Goal: Task Accomplishment & Management: Complete application form

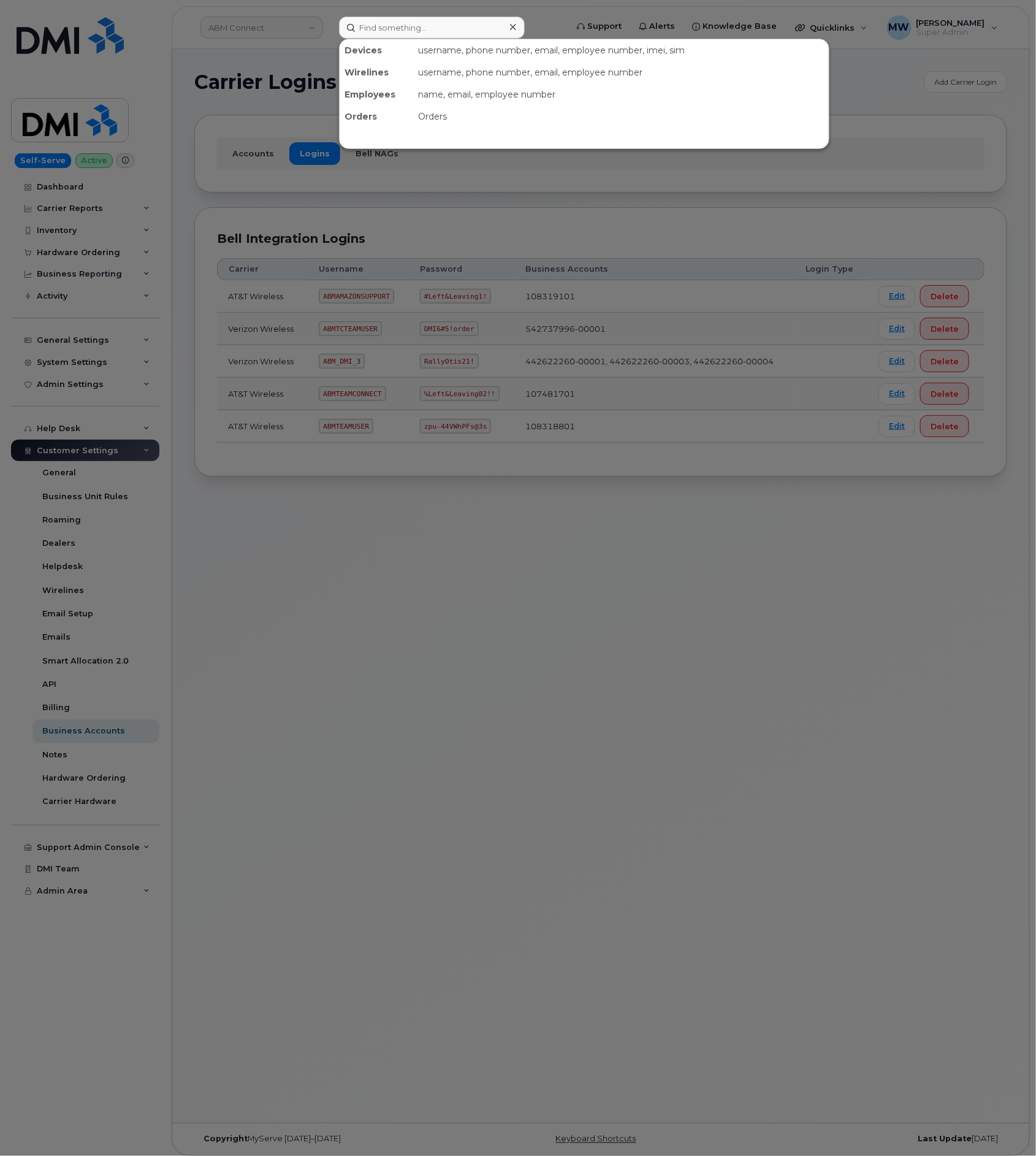
click at [465, 28] on input at bounding box center [432, 27] width 186 height 22
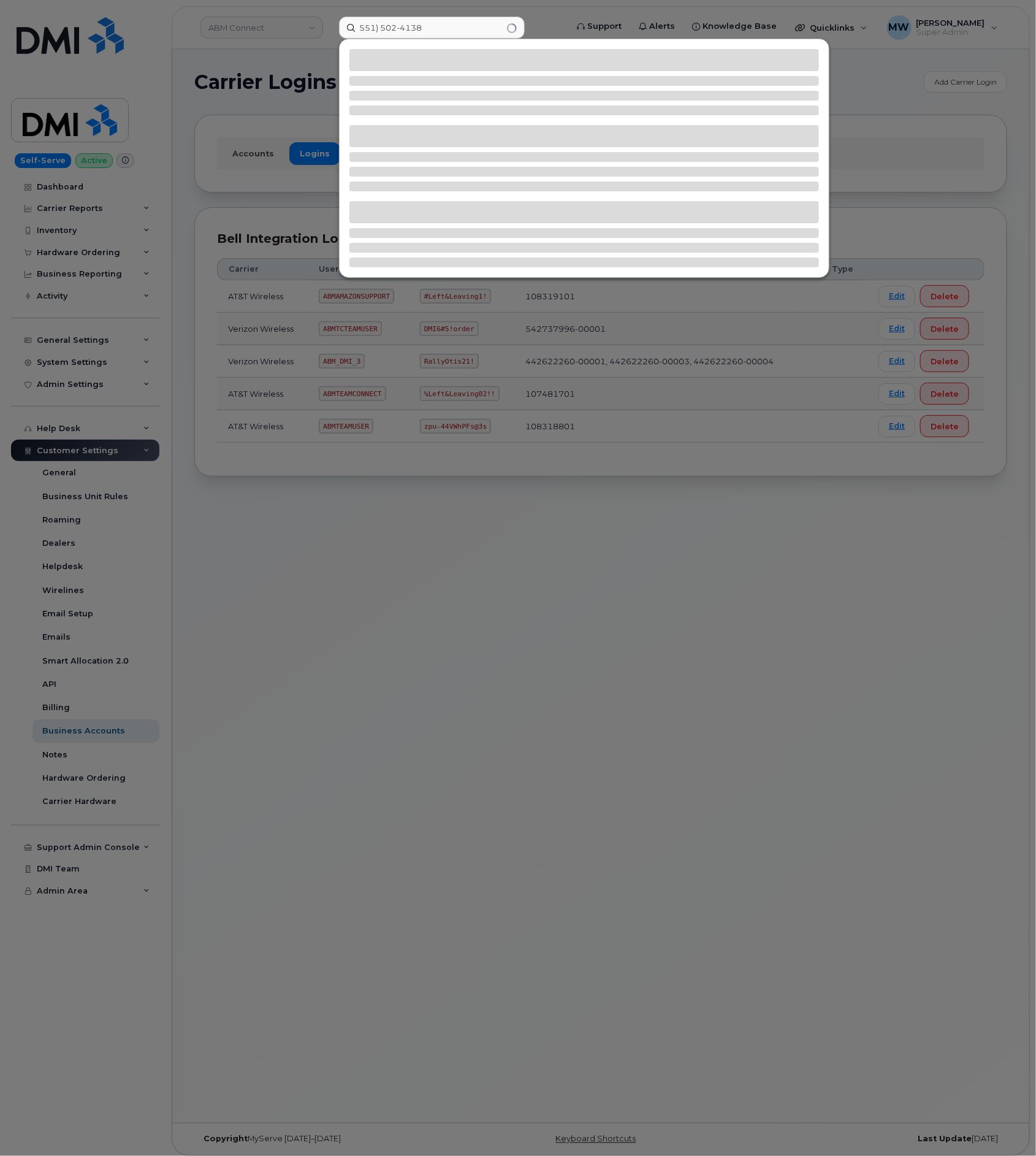
type input "551) 502-4138"
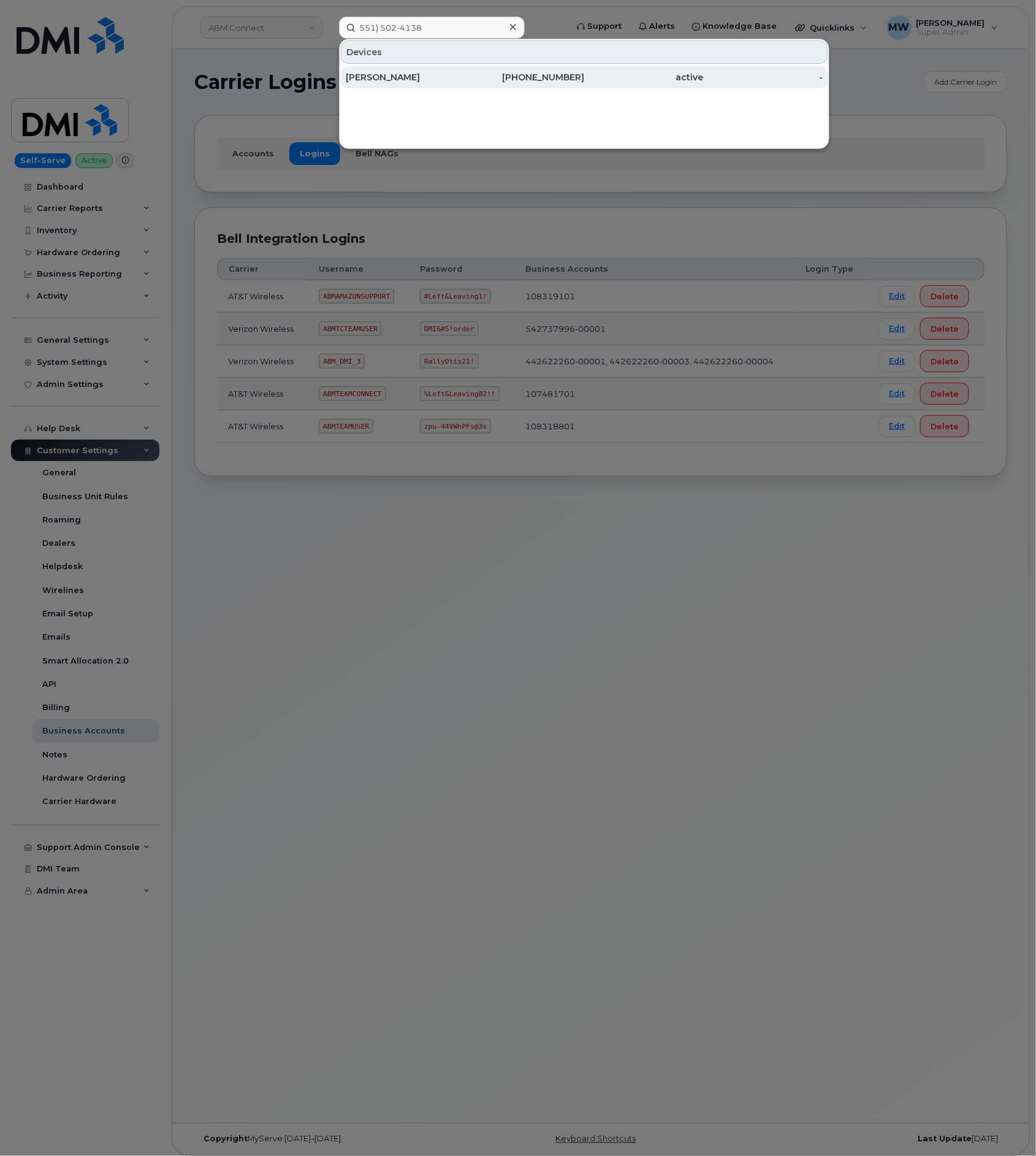
click at [506, 84] on div "551-502-4138" at bounding box center [525, 77] width 120 height 12
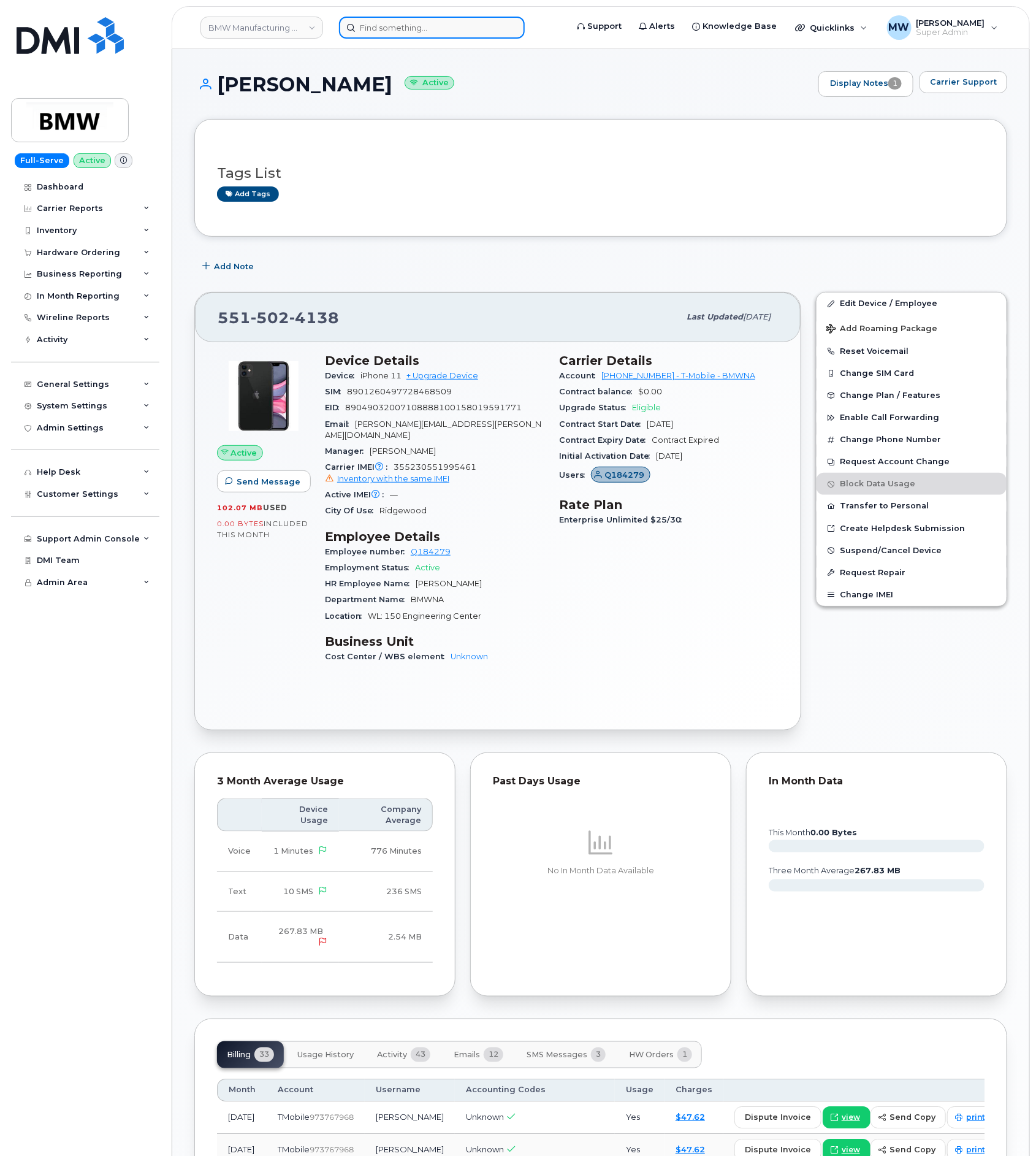
click at [374, 16] on input at bounding box center [432, 27] width 186 height 22
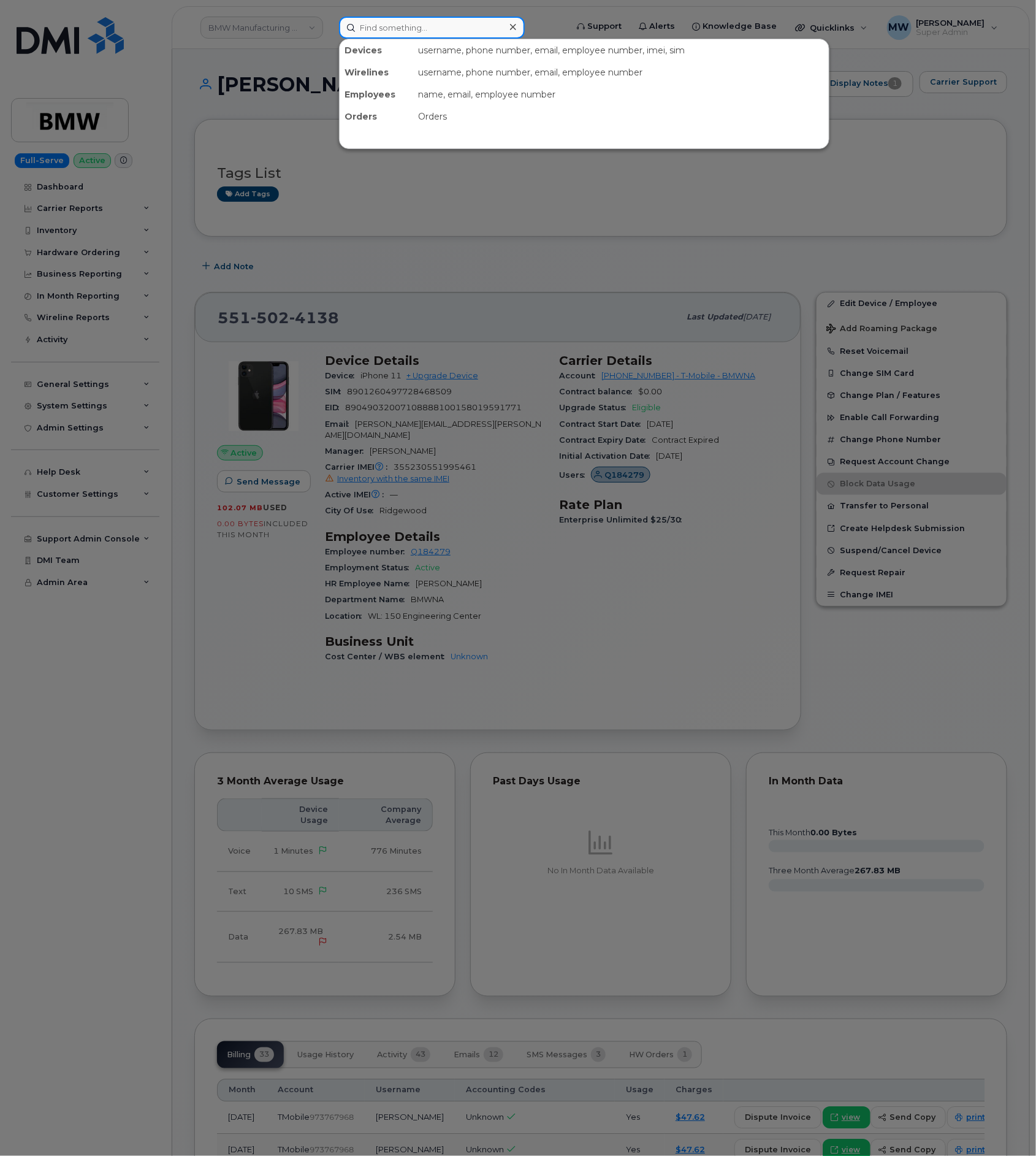
paste input "224) 275-4856"
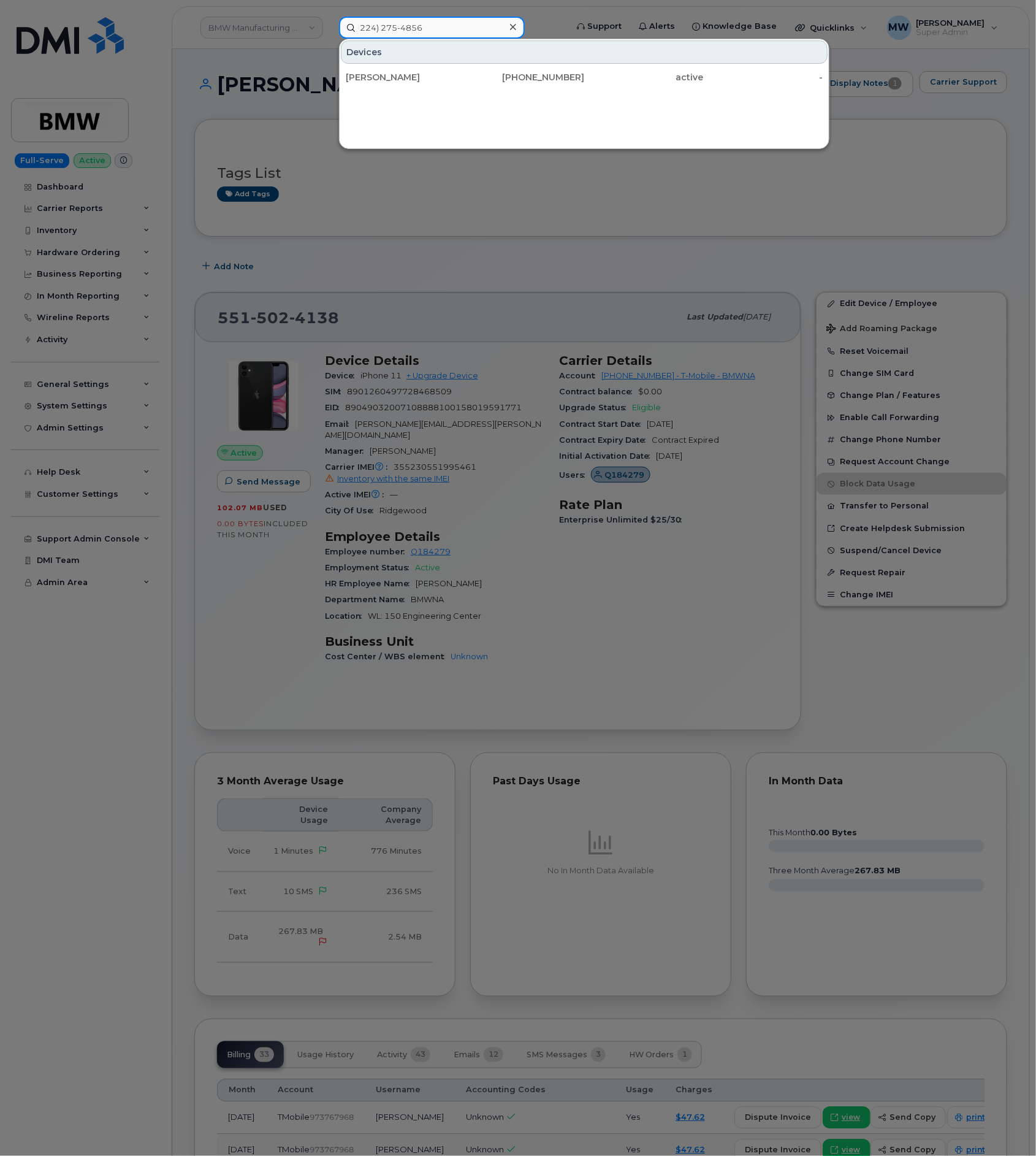
type input "224) 275-4856"
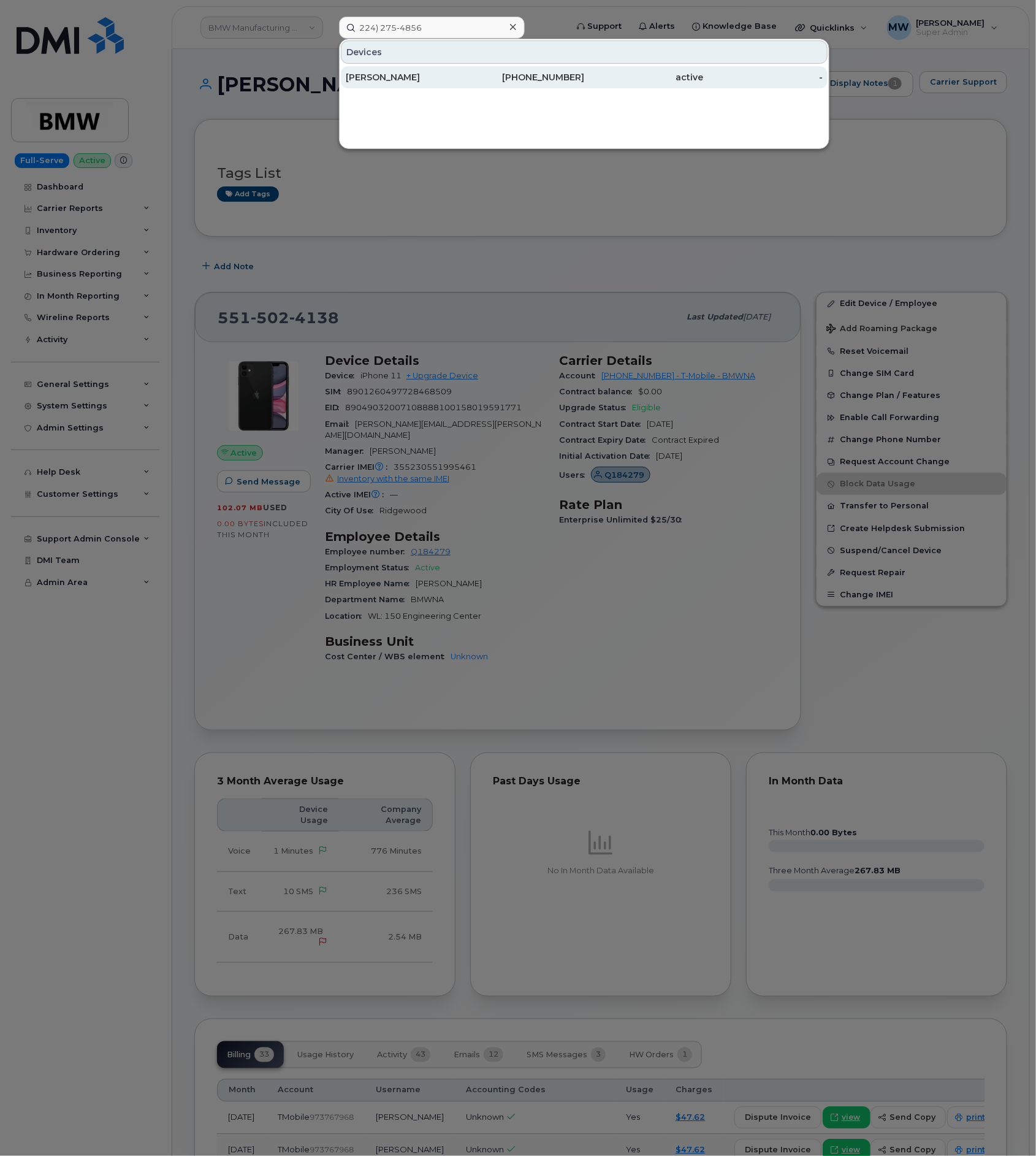
click at [652, 84] on div "active" at bounding box center [644, 77] width 120 height 12
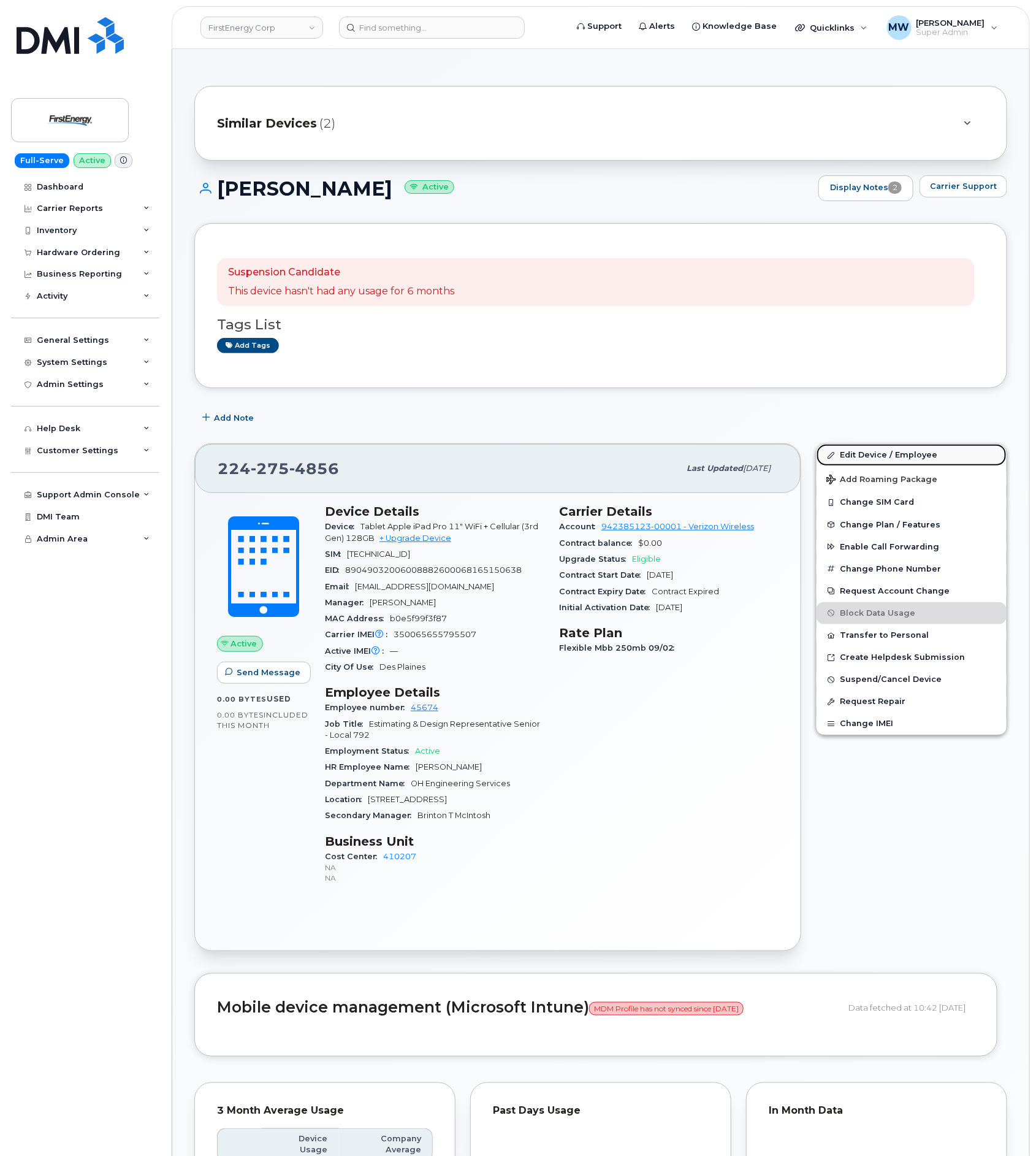
click at [862, 464] on link "Edit Device / Employee" at bounding box center [912, 455] width 190 height 22
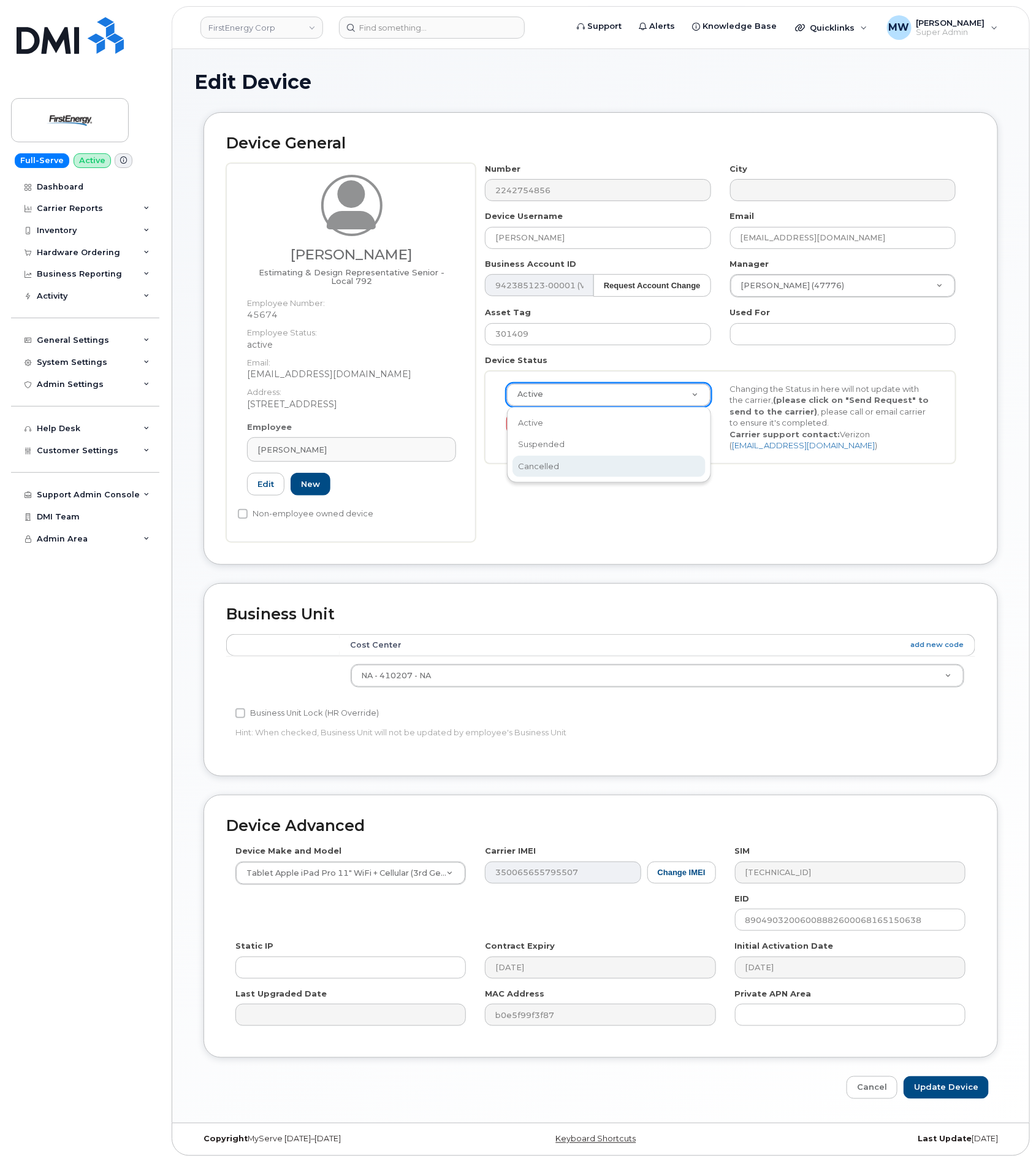
scroll to position [0, 4]
drag, startPoint x: 644, startPoint y: 468, endPoint x: 668, endPoint y: 488, distance: 31.2
select select "cancelled"
click at [959, 1089] on input "Update Device" at bounding box center [946, 1088] width 85 height 23
type input "Saving..."
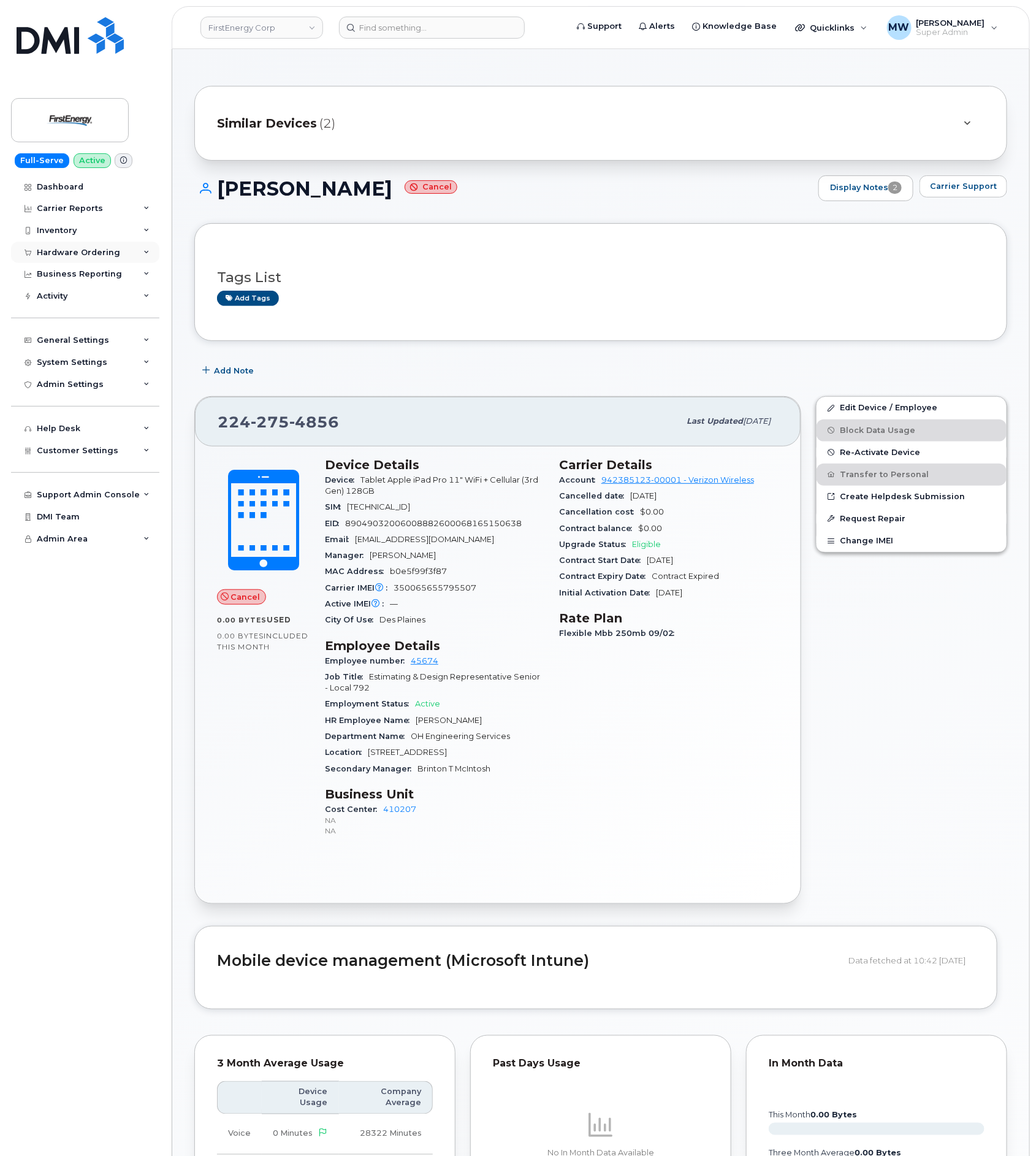
drag, startPoint x: 78, startPoint y: 254, endPoint x: 82, endPoint y: 262, distance: 8.9
click at [78, 254] on div "Hardware Ordering" at bounding box center [79, 252] width 84 height 10
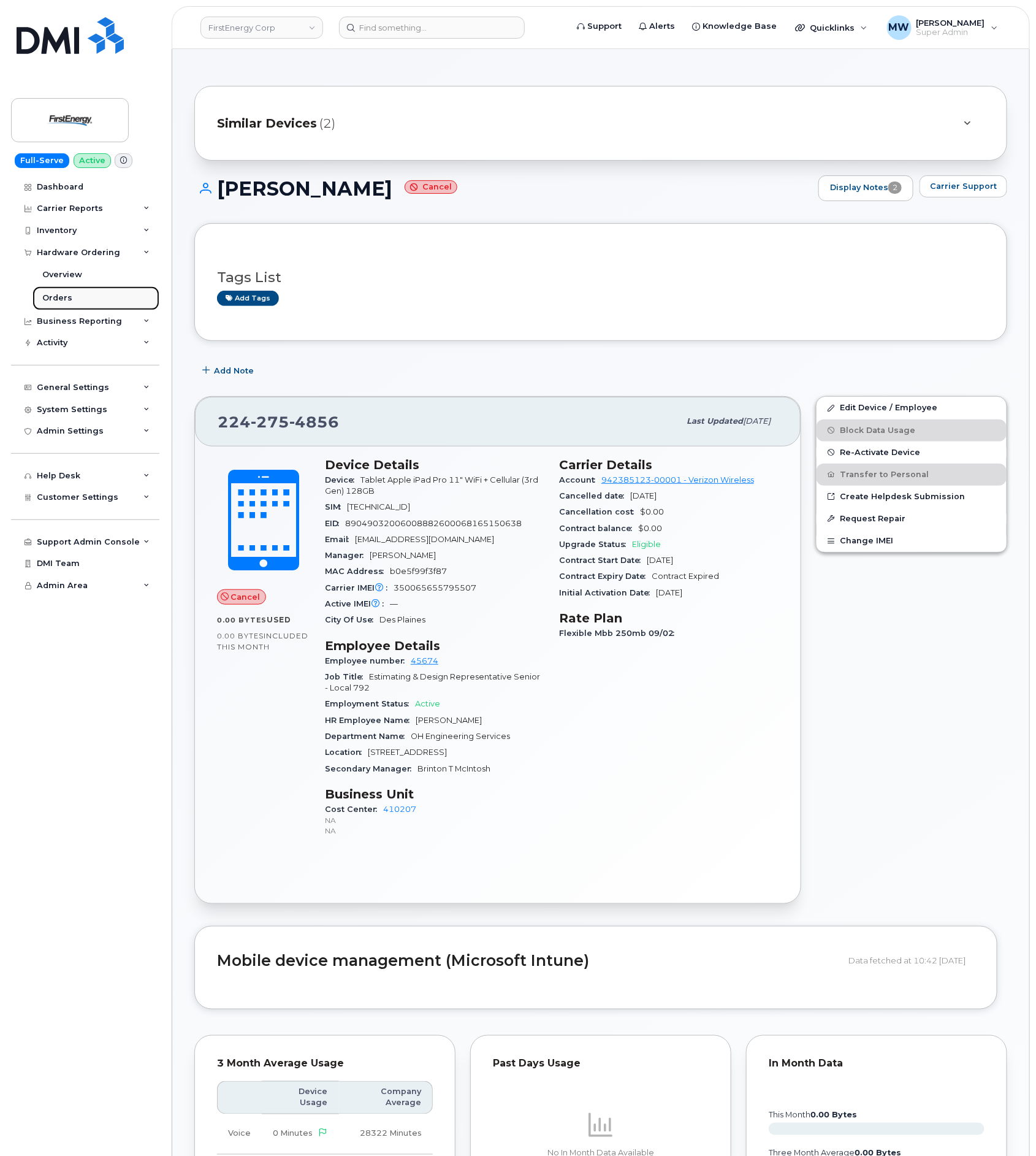
click at [85, 300] on link "Orders" at bounding box center [96, 298] width 127 height 23
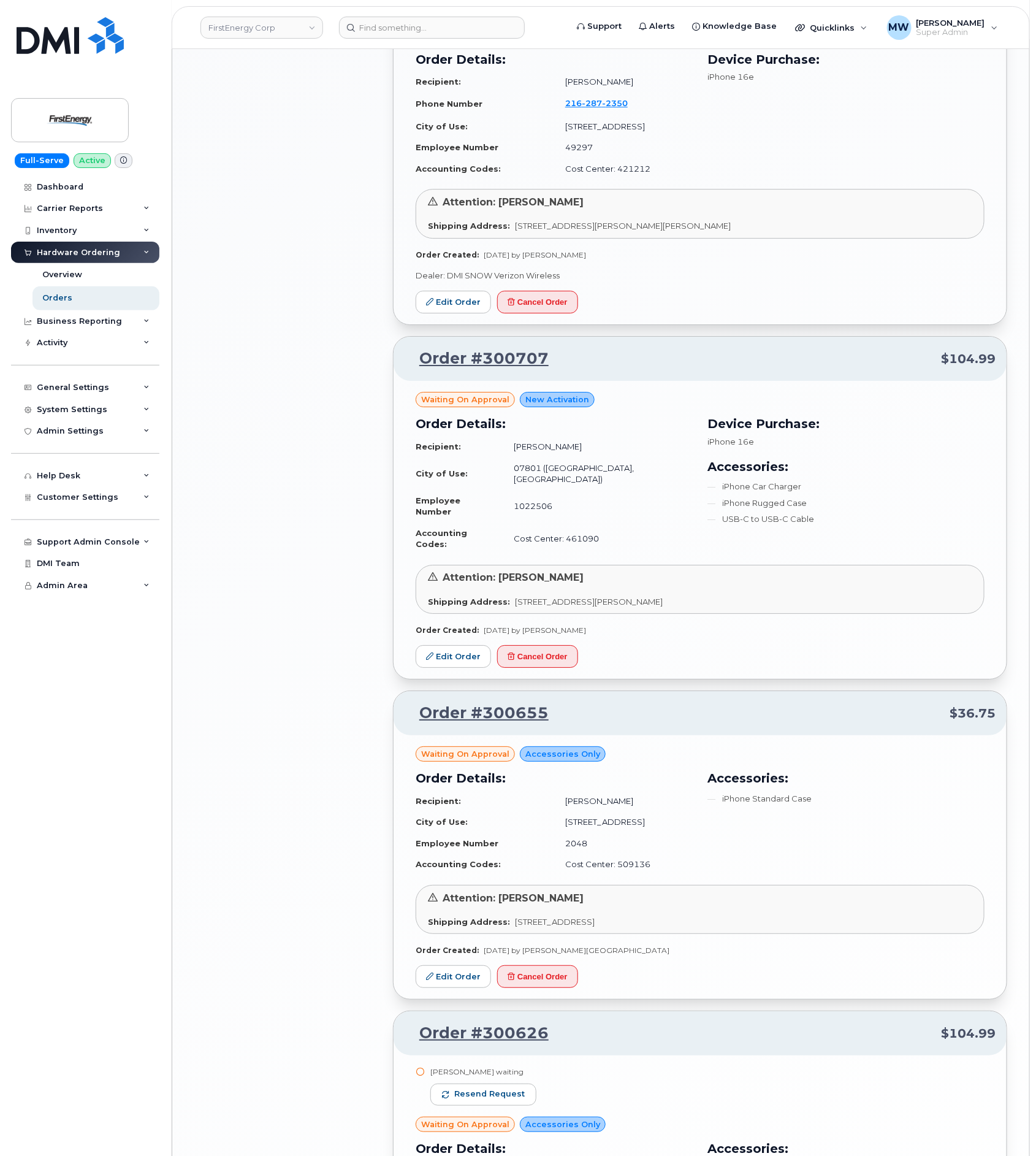
scroll to position [1748, 0]
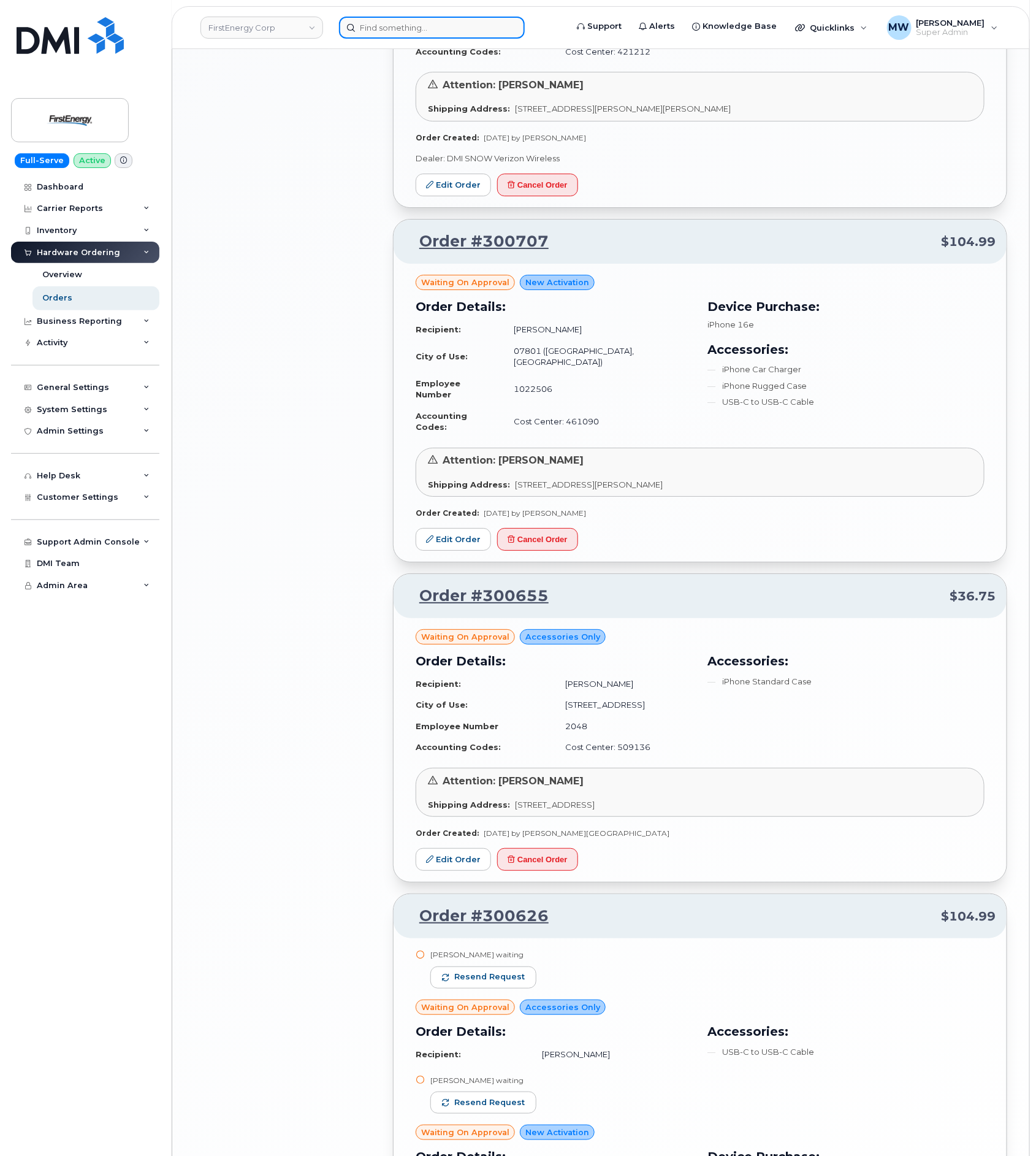
click at [425, 29] on input at bounding box center [432, 27] width 186 height 22
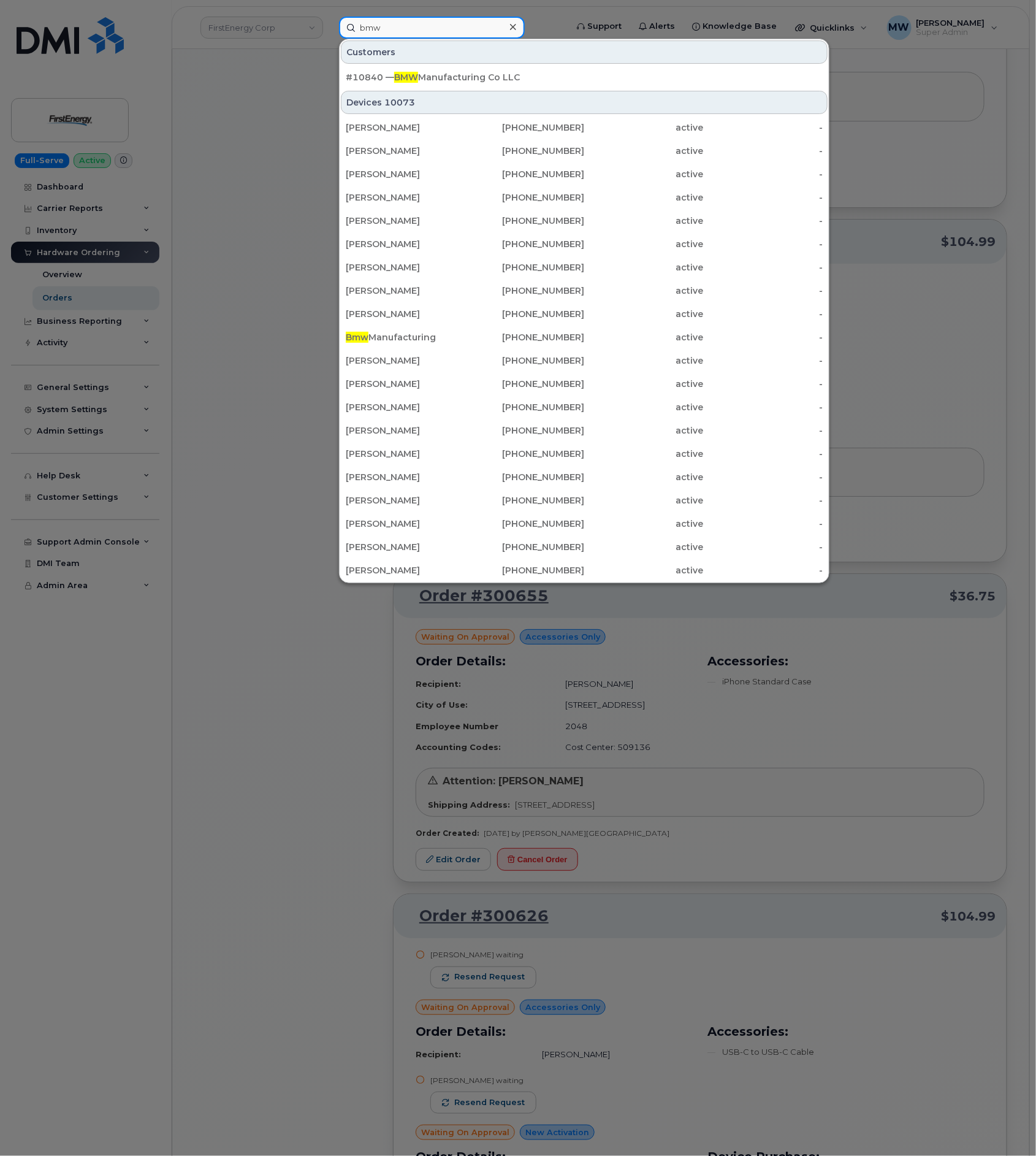
type input "bmw"
click at [442, 74] on div "#10840 — BMW Manufacturing Co LLC" at bounding box center [584, 77] width 477 height 12
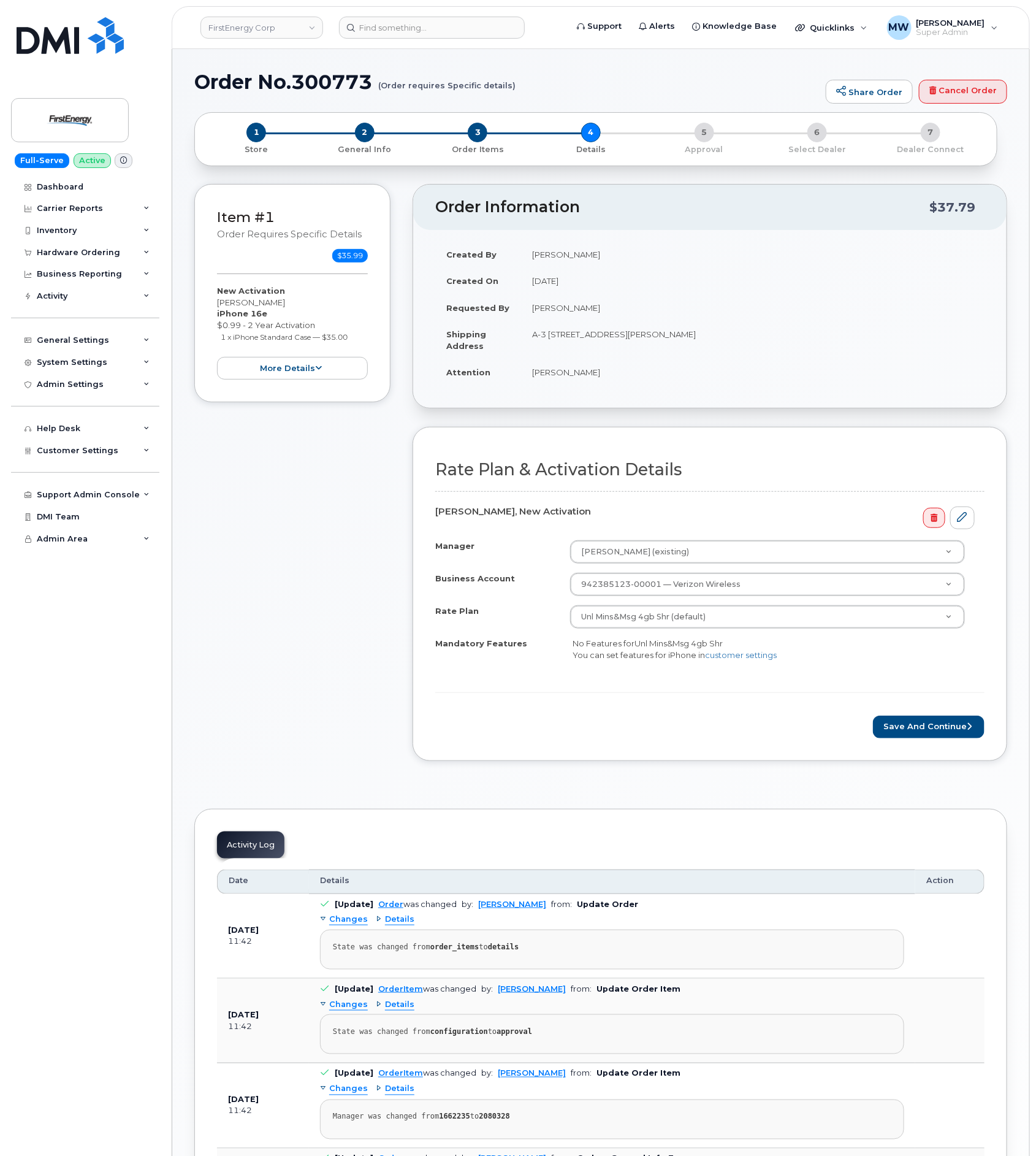
click at [893, 716] on form "Rate Plan & Activation Details [PERSON_NAME], New Activation Manager [PERSON_NA…" at bounding box center [710, 599] width 549 height 277
click at [900, 723] on button "Save and Continue" at bounding box center [929, 727] width 112 height 23
click at [913, 738] on button "Save and Continue" at bounding box center [929, 727] width 112 height 23
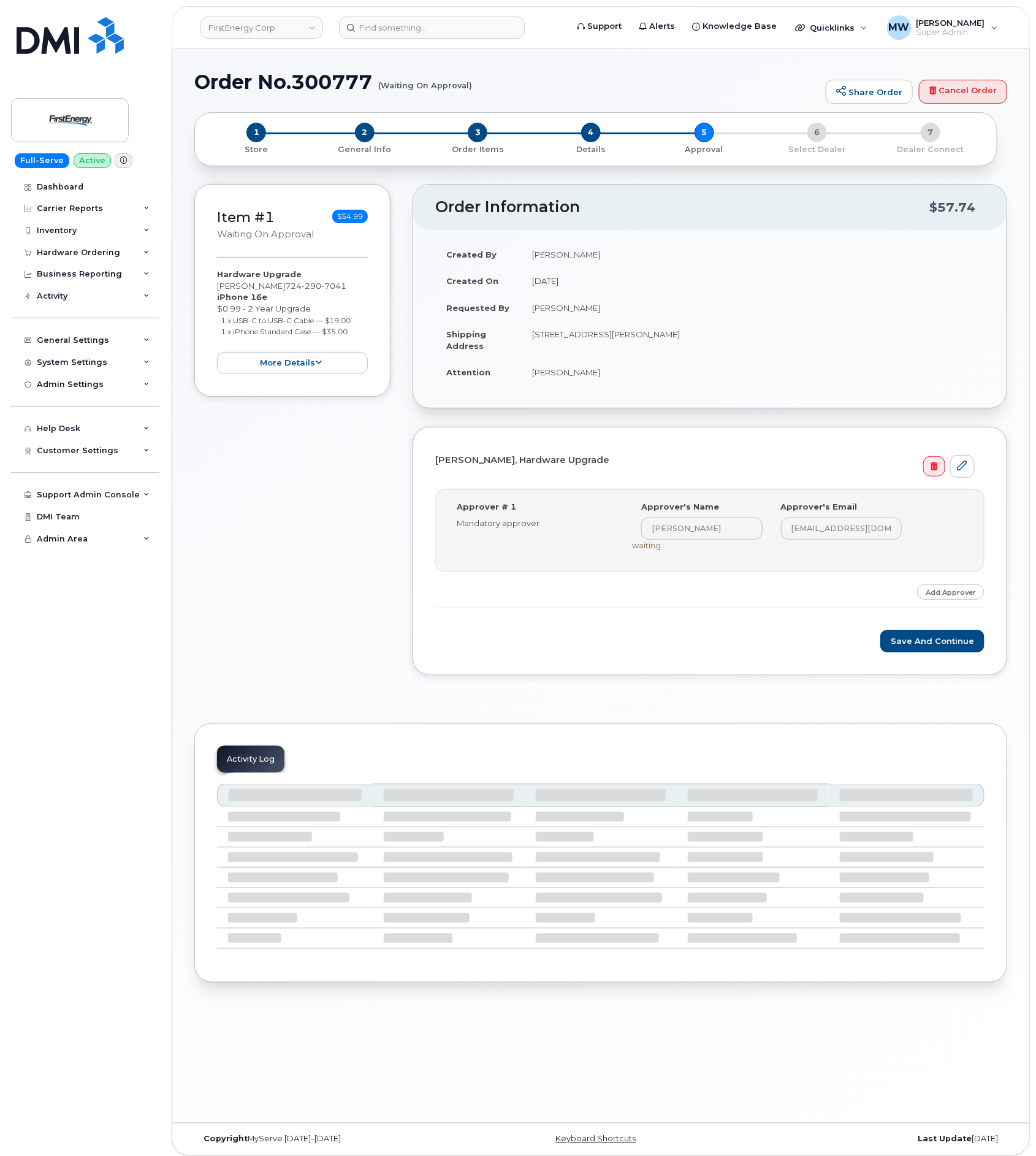
click at [900, 662] on div "Zachary N Reedy, Hardware Upgrade Step-by-step approvals: Sally A Thomas » Appr…" at bounding box center [710, 551] width 595 height 249
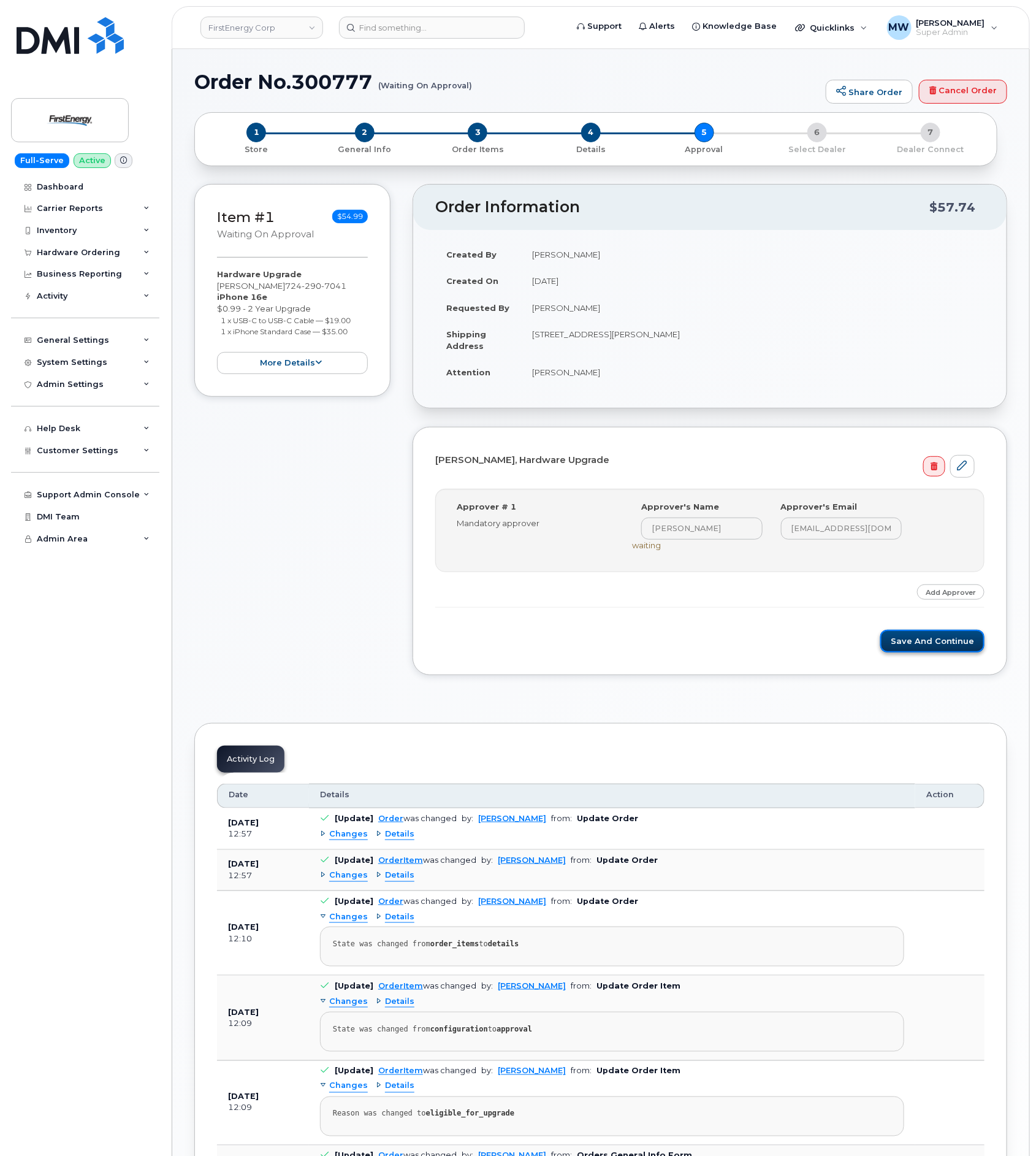
click at [902, 642] on button "Save and Continue" at bounding box center [933, 641] width 104 height 23
click at [903, 639] on button "Save and Continue" at bounding box center [933, 641] width 104 height 23
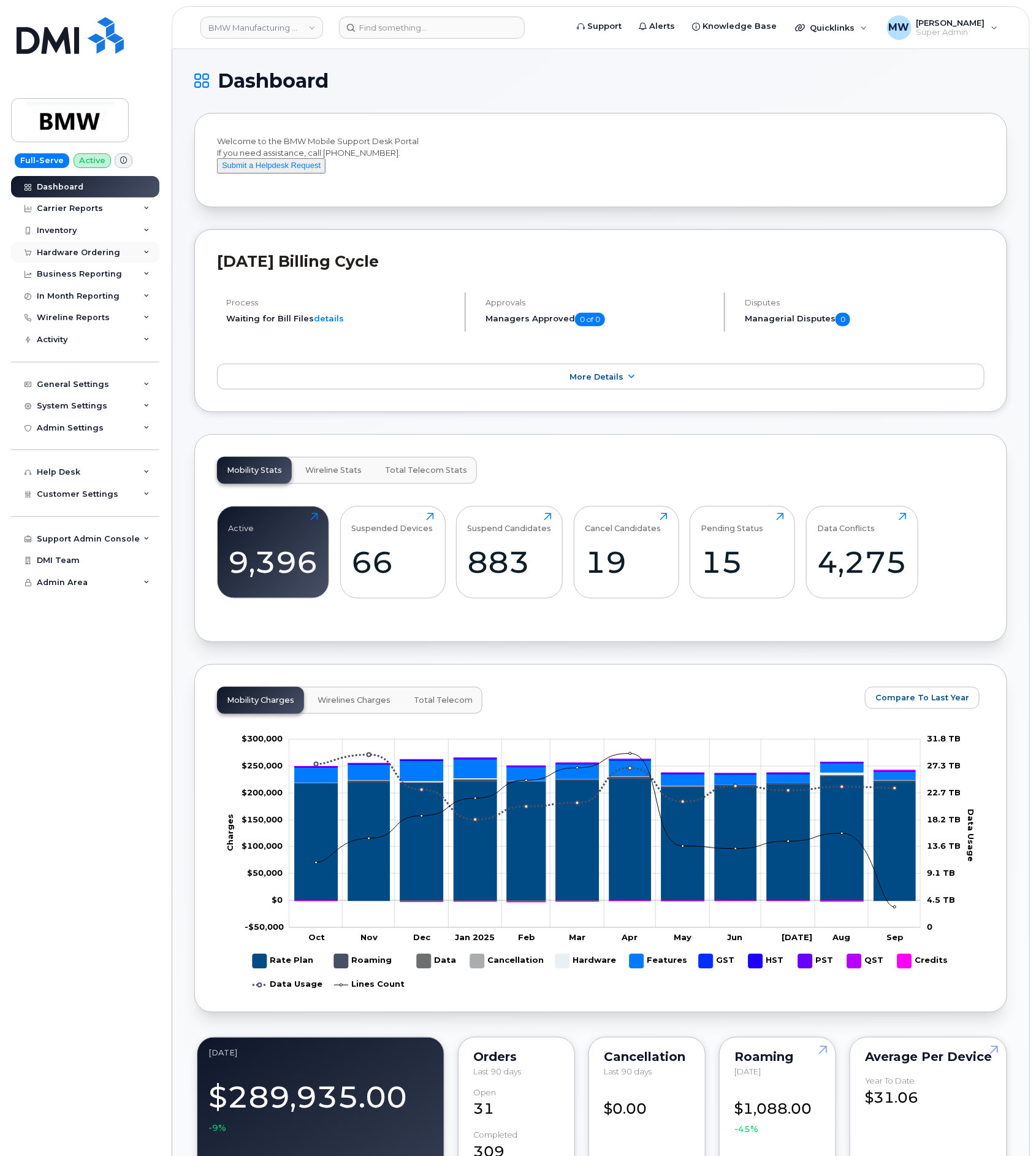
click at [61, 254] on div "Hardware Ordering" at bounding box center [79, 252] width 84 height 10
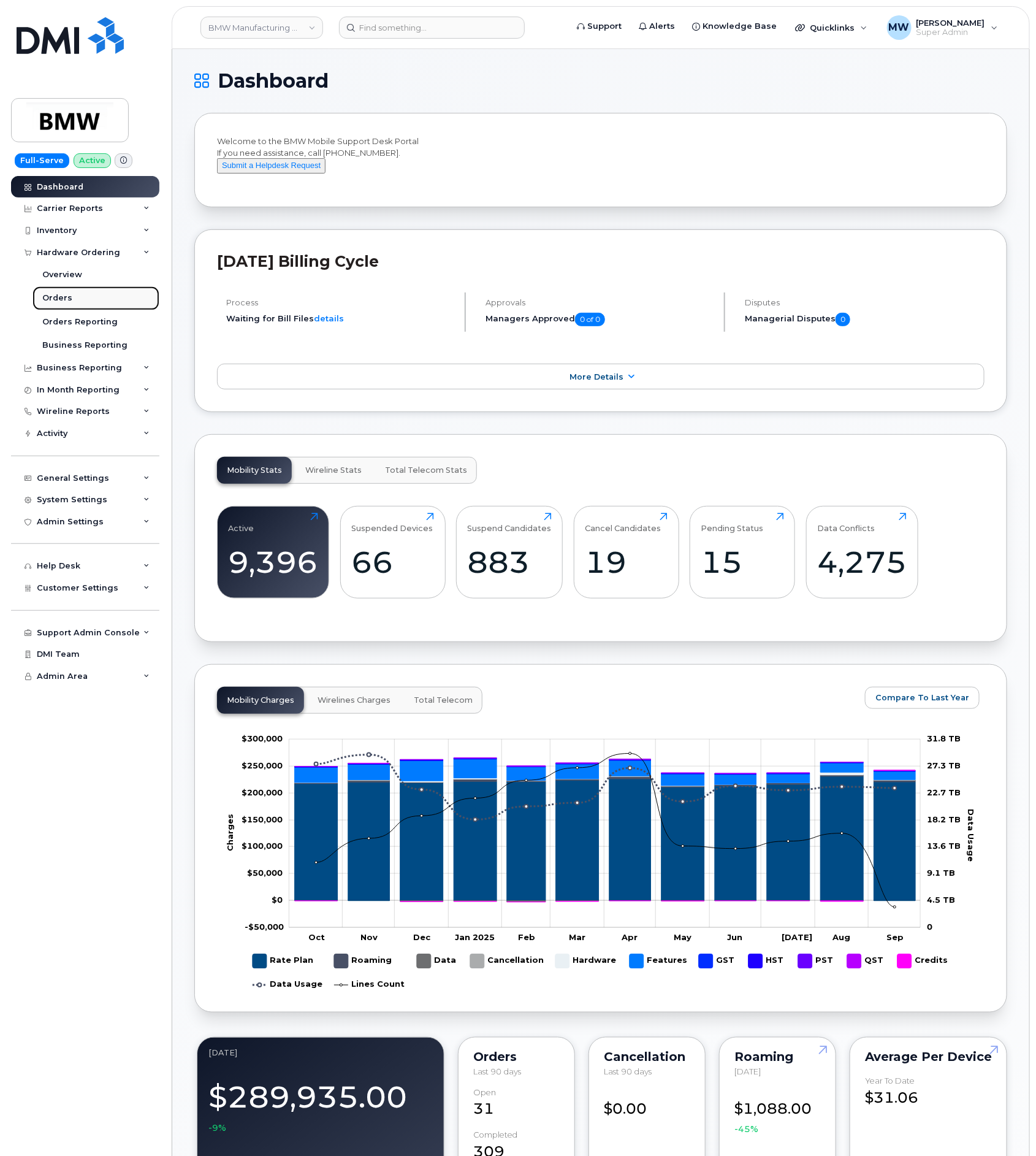
click at [58, 297] on div "Orders" at bounding box center [57, 297] width 30 height 11
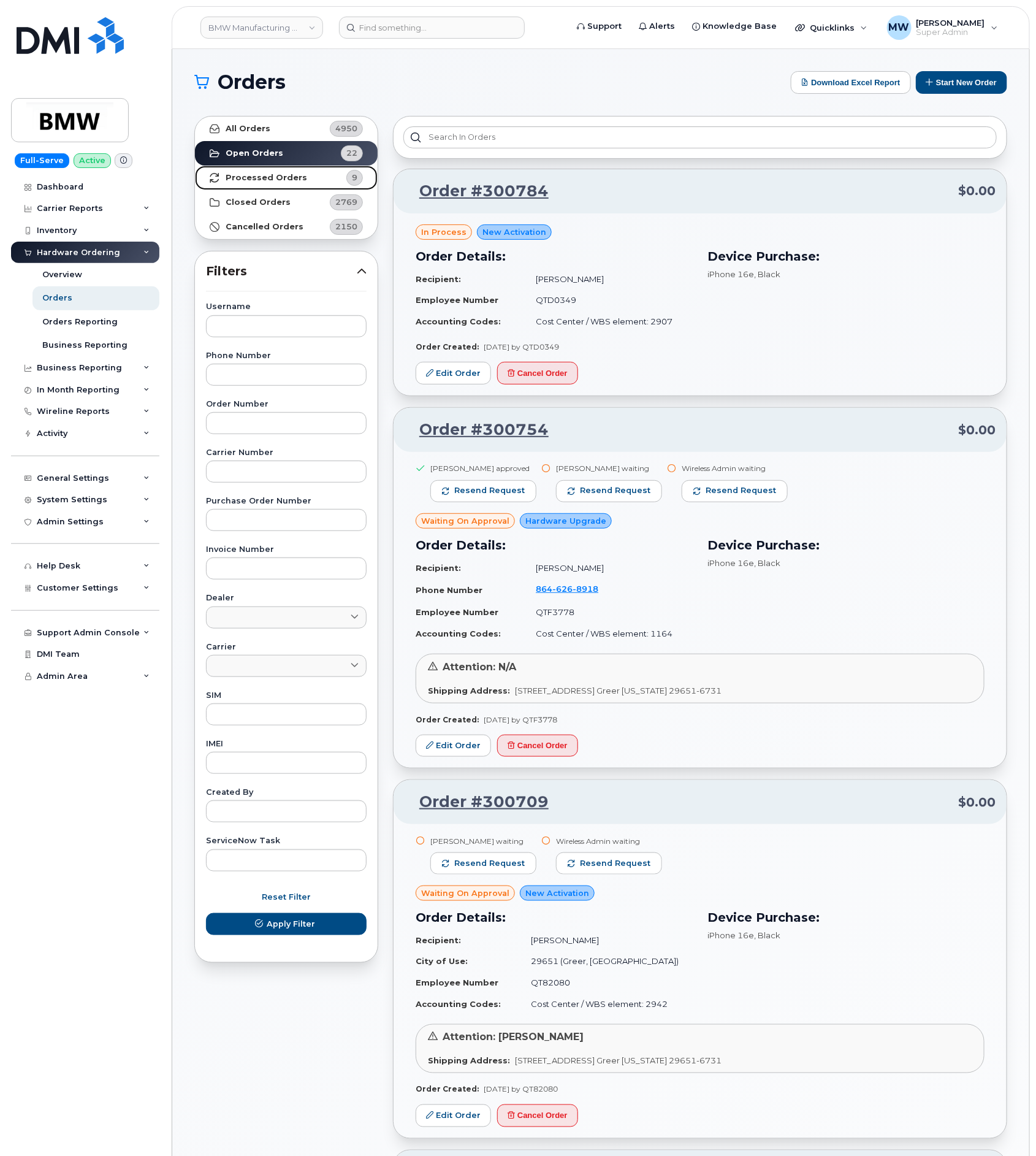
click at [291, 178] on strong "Processed Orders" at bounding box center [266, 178] width 82 height 10
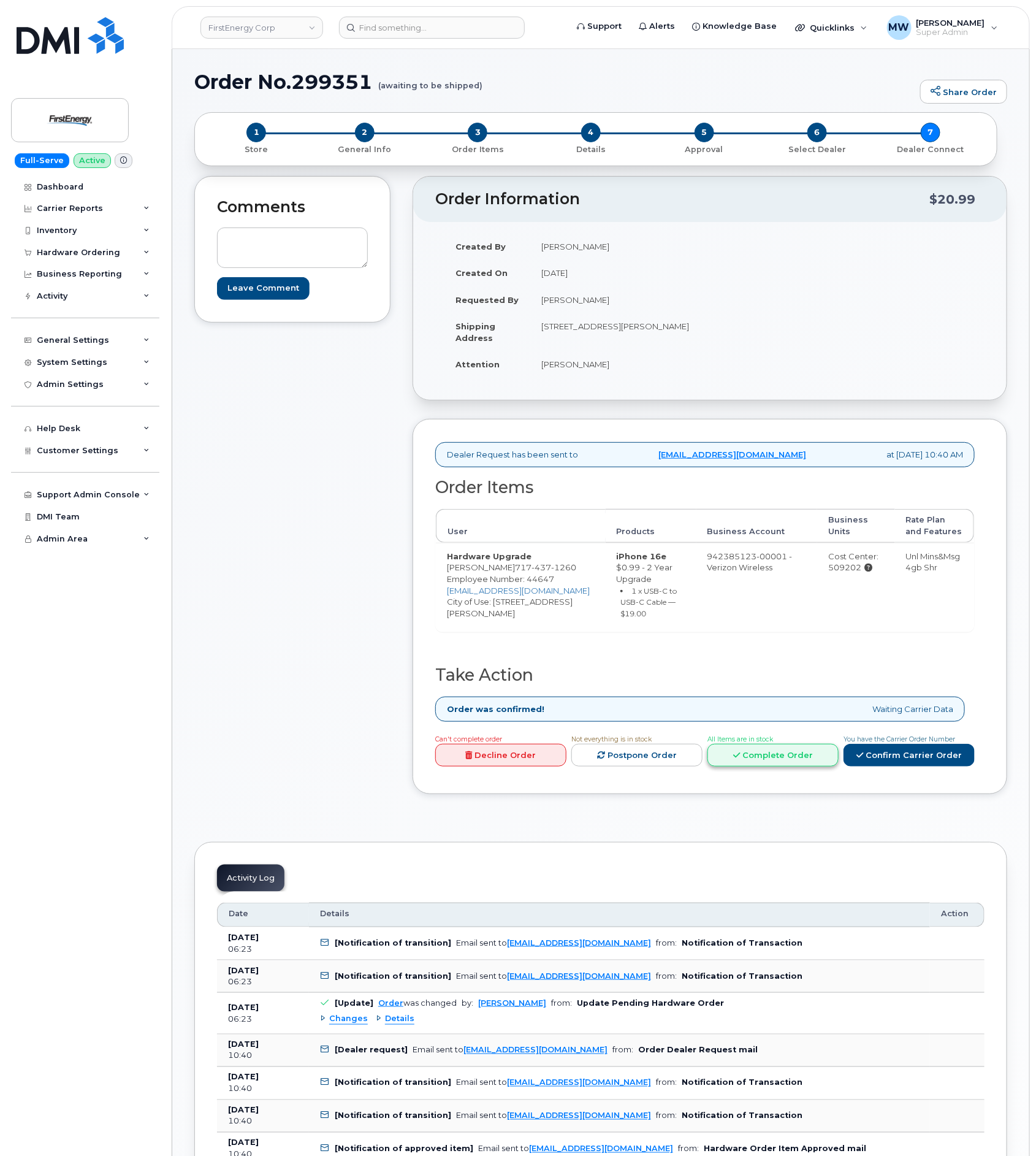
click at [761, 767] on link "Complete Order" at bounding box center [773, 755] width 131 height 23
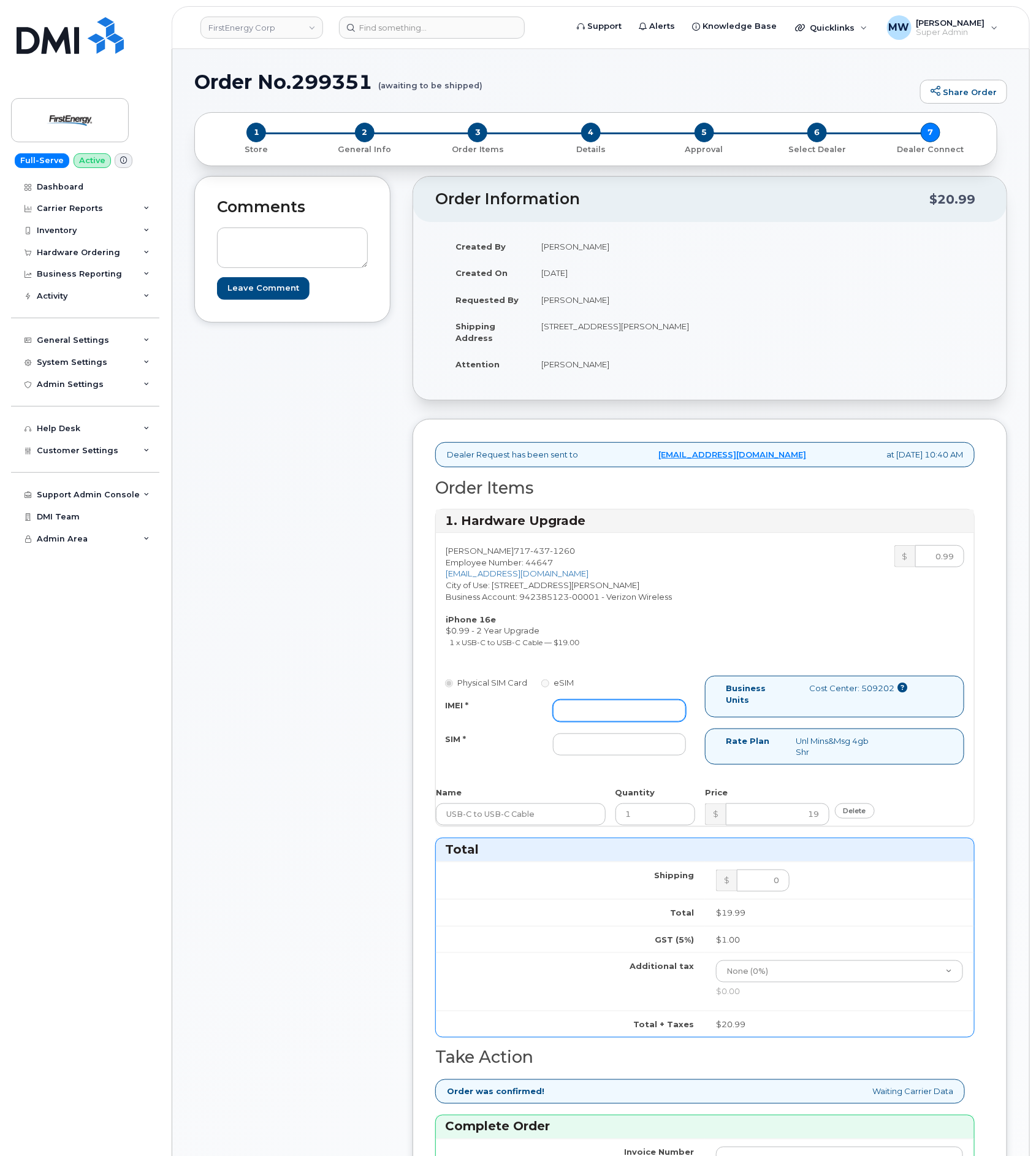
drag, startPoint x: 611, startPoint y: 715, endPoint x: 574, endPoint y: 716, distance: 37.0
click at [611, 715] on input "IMEI *" at bounding box center [619, 710] width 133 height 22
paste input "1"
type input "1"
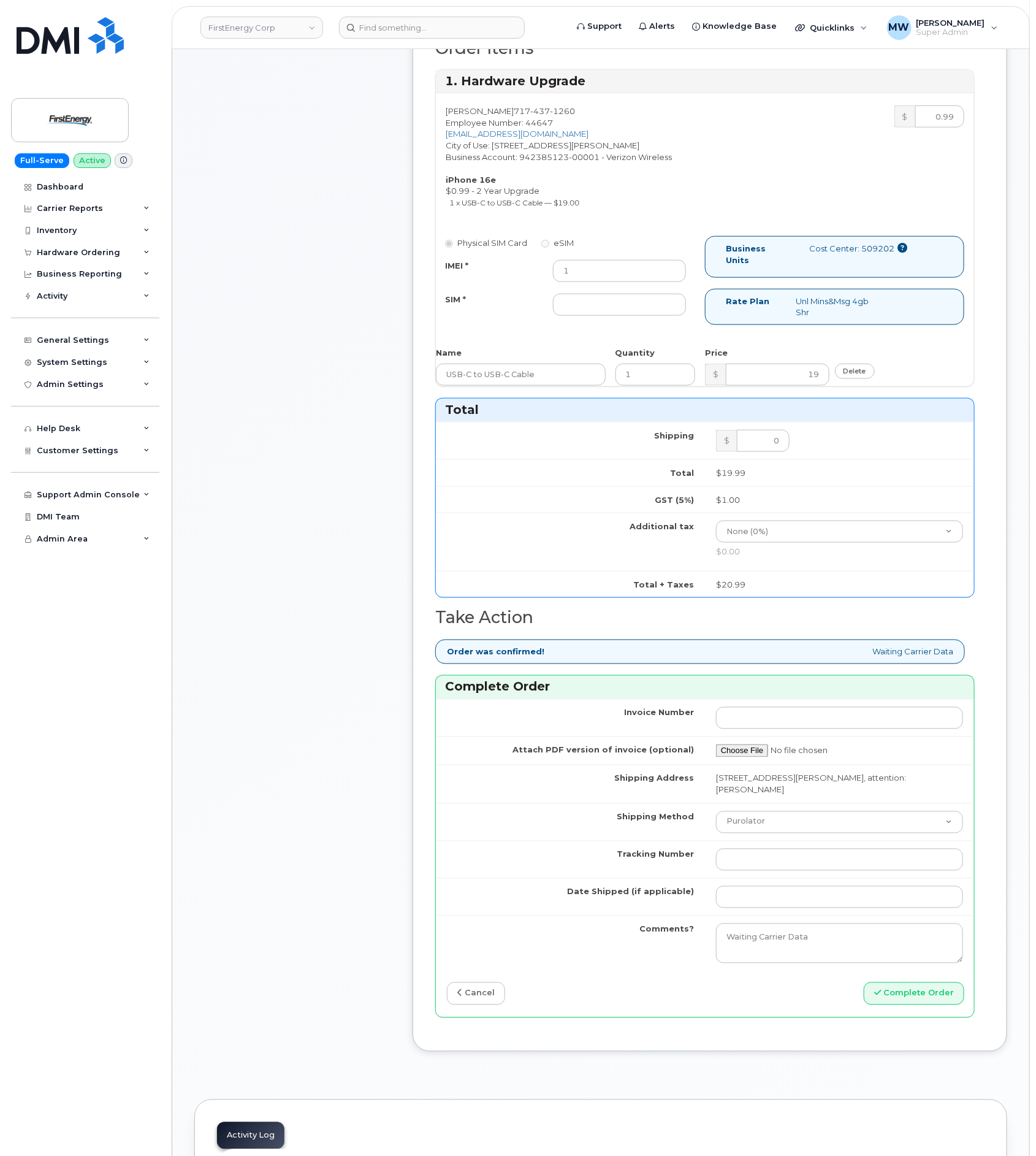
scroll to position [276, 0]
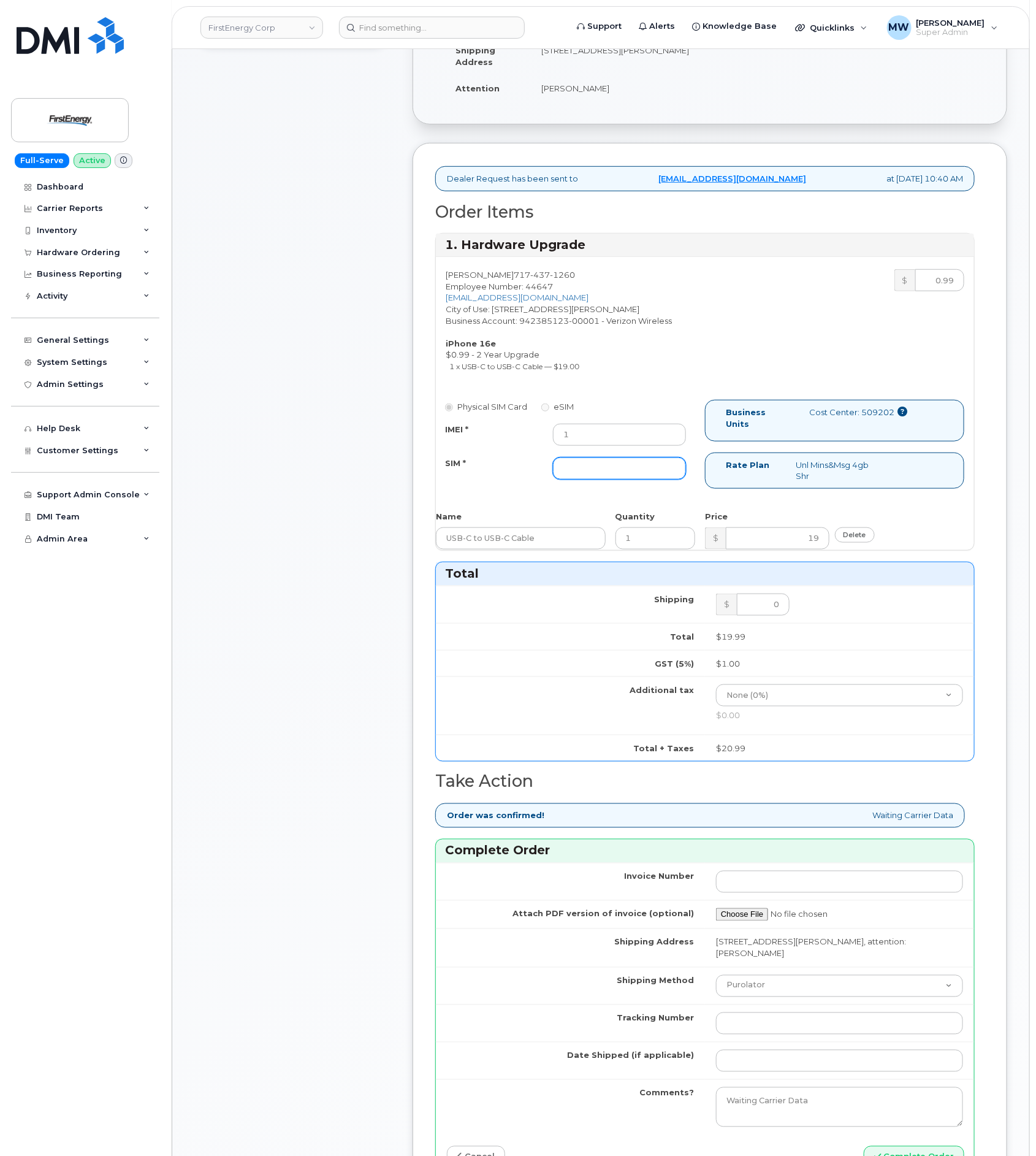
click at [619, 479] on input "SIM *" at bounding box center [619, 468] width 133 height 22
type input "NA"
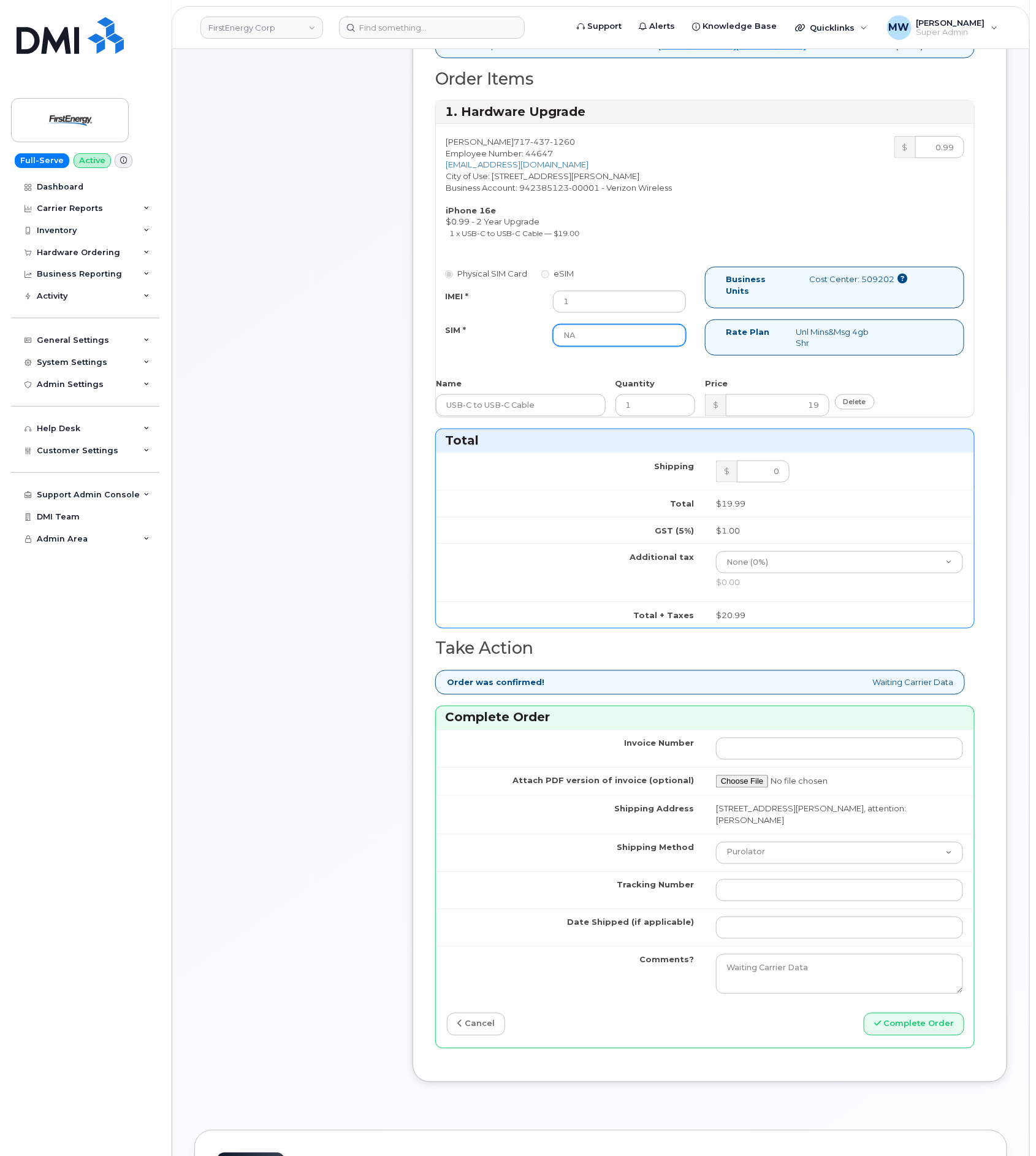
scroll to position [460, 0]
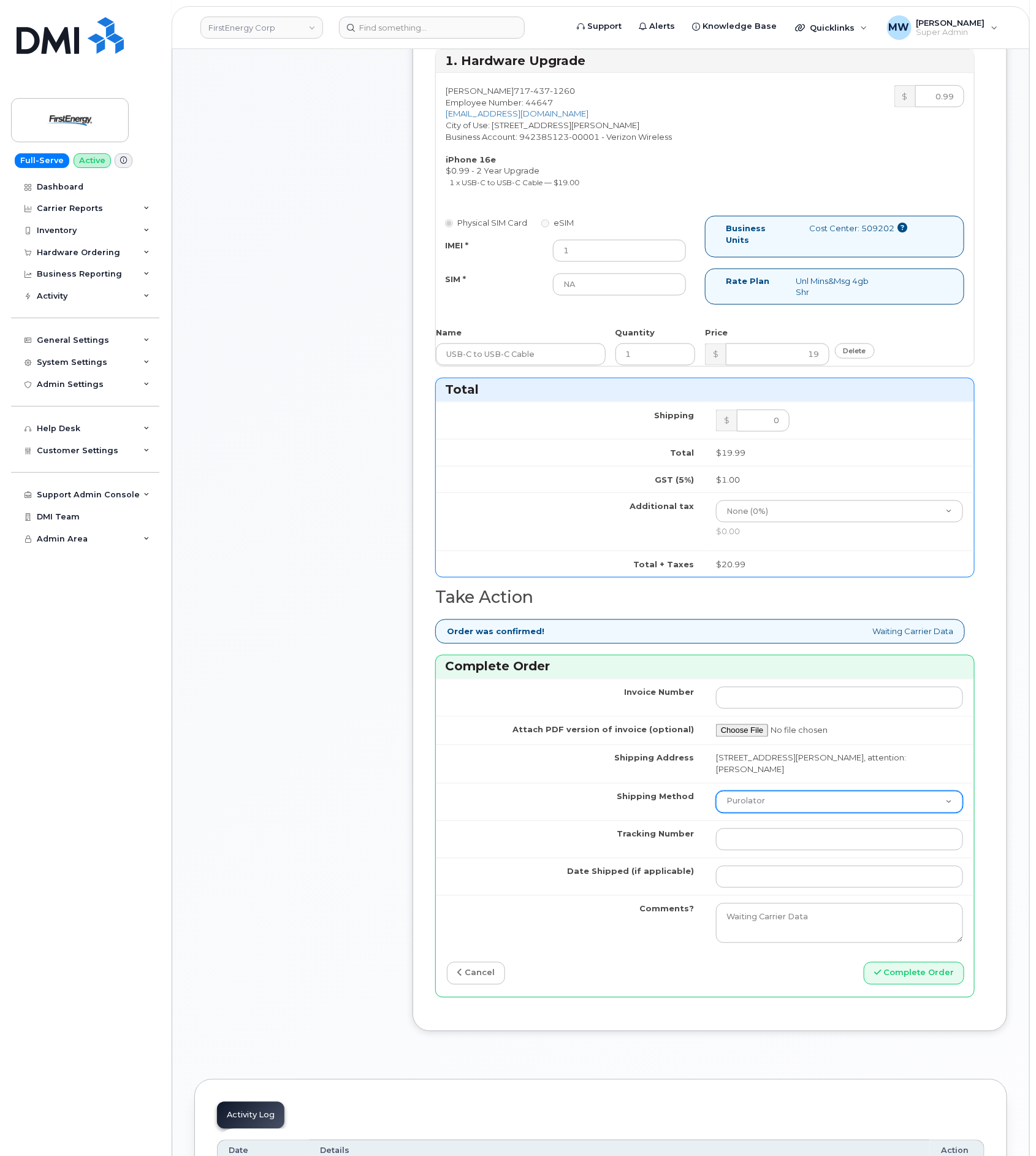
drag, startPoint x: 801, startPoint y: 815, endPoint x: 800, endPoint y: 828, distance: 13.0
click at [801, 813] on select "Purolator UPS FedEx Canada Post Courier Other Drop Off Pick Up" at bounding box center [839, 802] width 247 height 22
select select "UPS"
click at [716, 807] on select "Purolator UPS FedEx Canada Post Courier Other Drop Off Pick Up" at bounding box center [839, 802] width 247 height 22
click at [786, 850] on input "Tracking Number" at bounding box center [839, 839] width 247 height 22
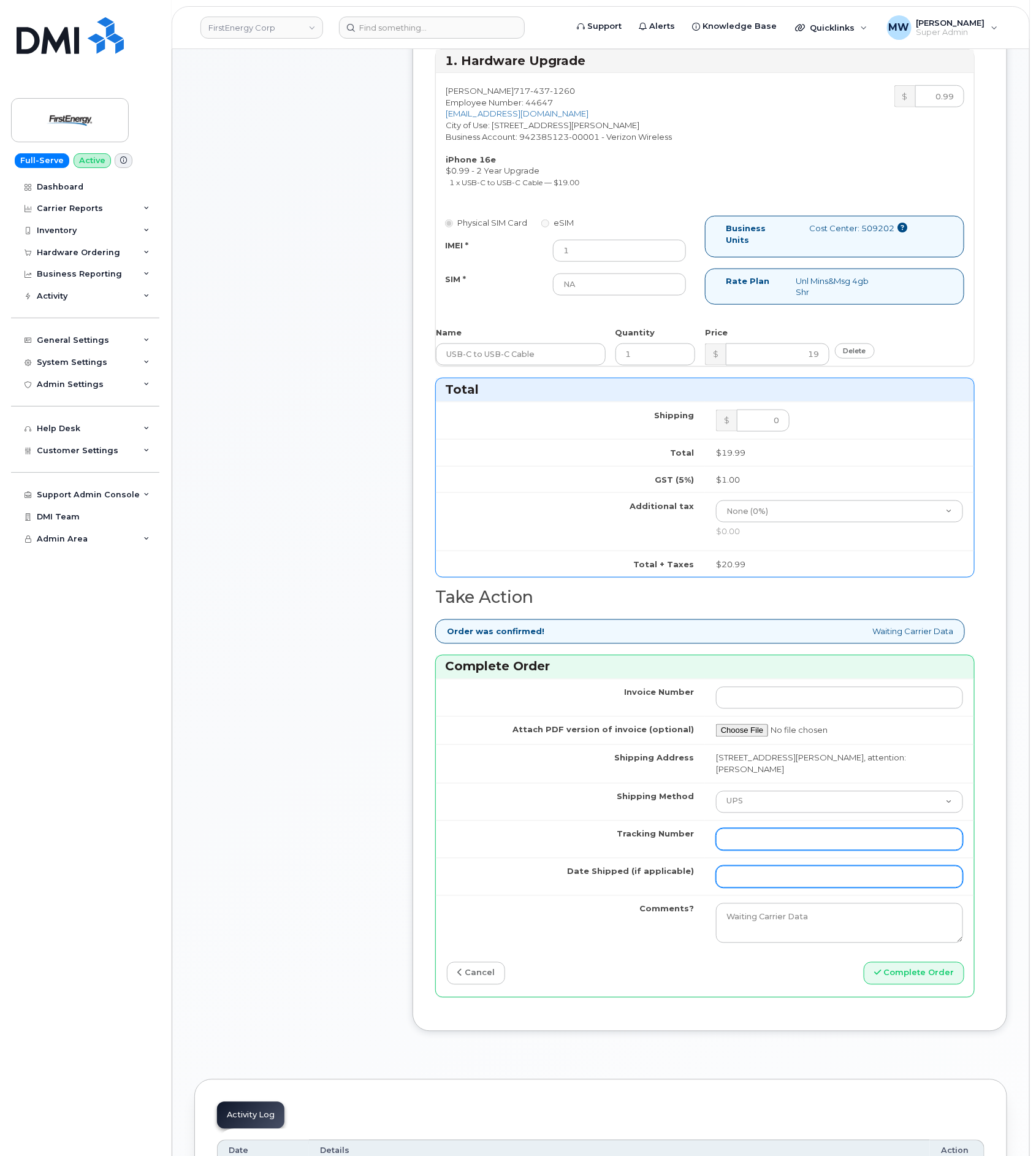
paste input "1Z3W39X62954186676"
type input "1Z3W39X62954186676"
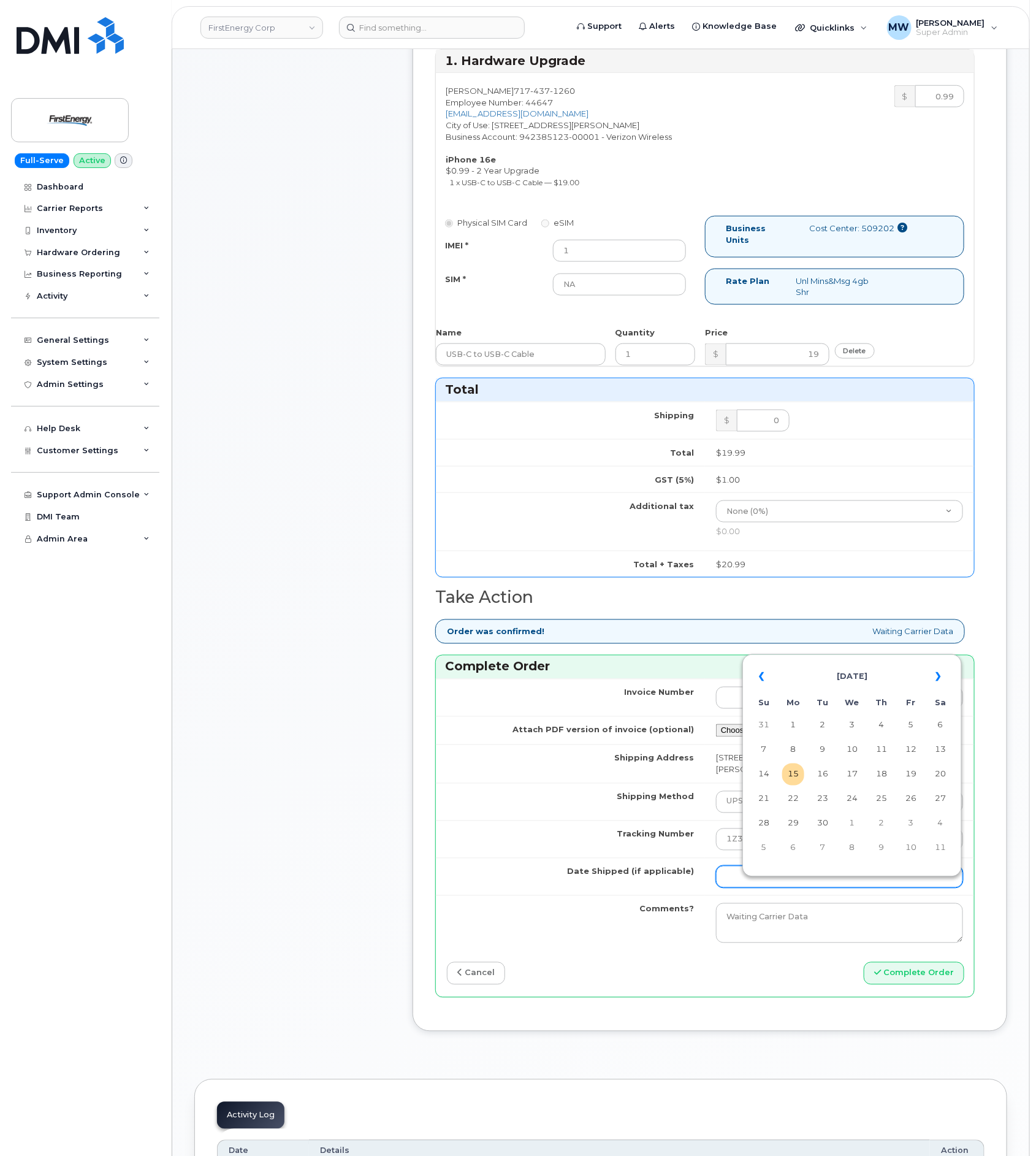
click at [780, 888] on input "Date Shipped (if applicable)" at bounding box center [839, 876] width 247 height 22
click at [796, 773] on td "15" at bounding box center [793, 774] width 22 height 22
type input "[DATE]"
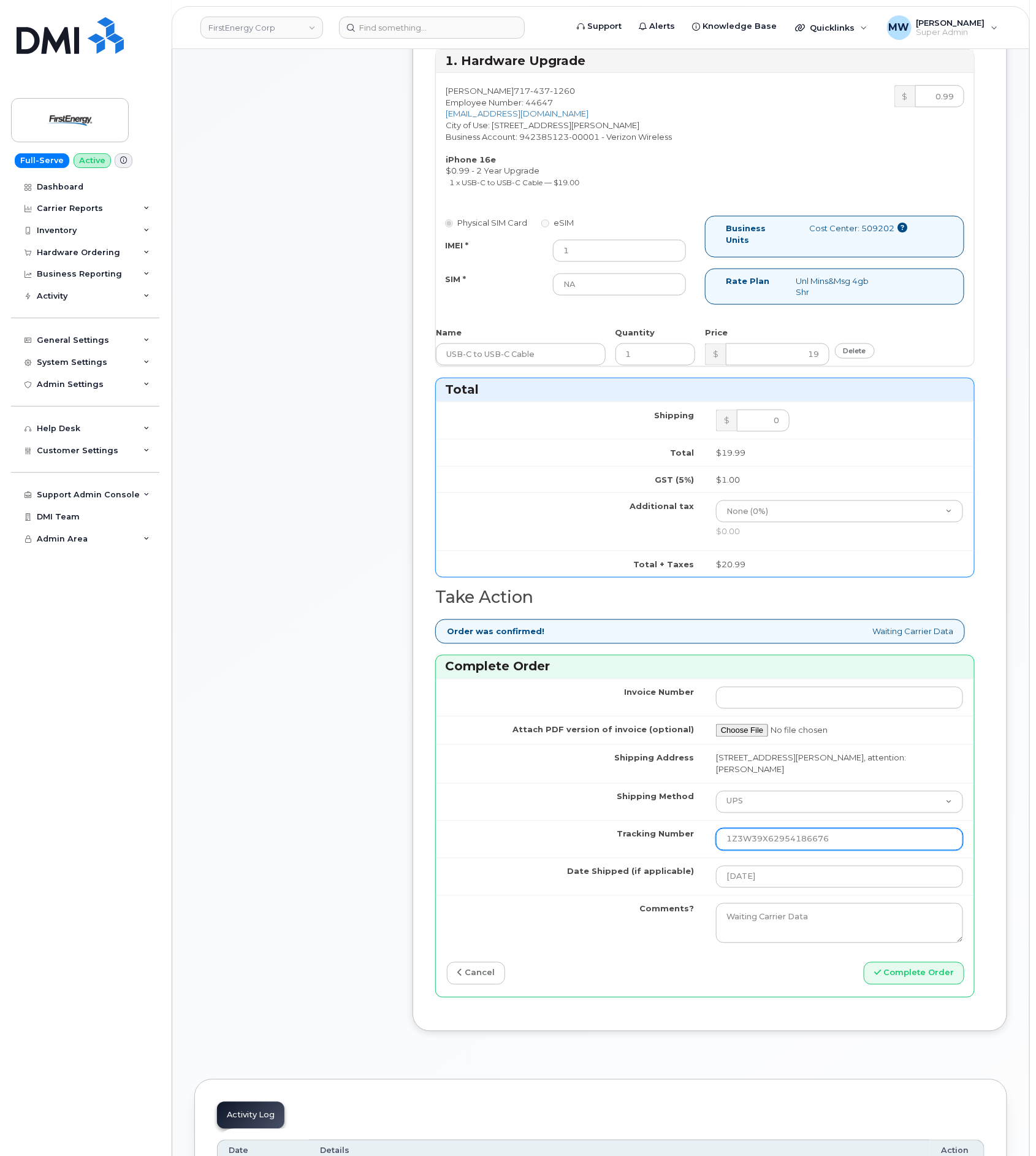
drag, startPoint x: 746, startPoint y: 847, endPoint x: 694, endPoint y: 854, distance: 52.5
click at [694, 854] on tr "Tracking Number 1Z3W39X62954186676" at bounding box center [705, 839] width 538 height 37
type input "1Z3W39X62954186676"
drag, startPoint x: 604, startPoint y: 273, endPoint x: 414, endPoint y: 265, distance: 190.2
click at [416, 258] on div "Dealer Request has been sent to mobilitysupport@dminc.com at Sep 14, 2025 10:40…" at bounding box center [710, 495] width 595 height 1072
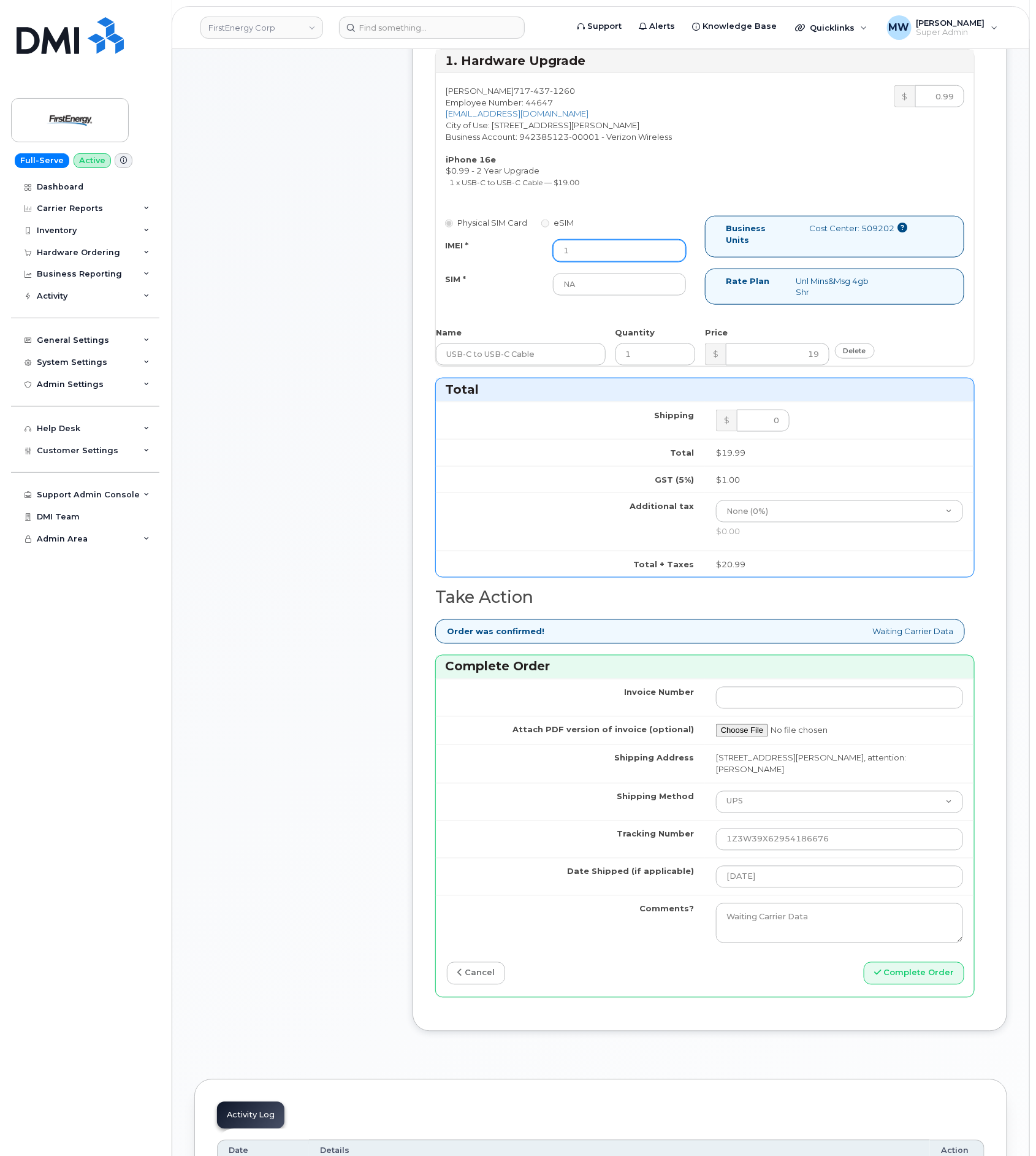
paste input "355613399748202"
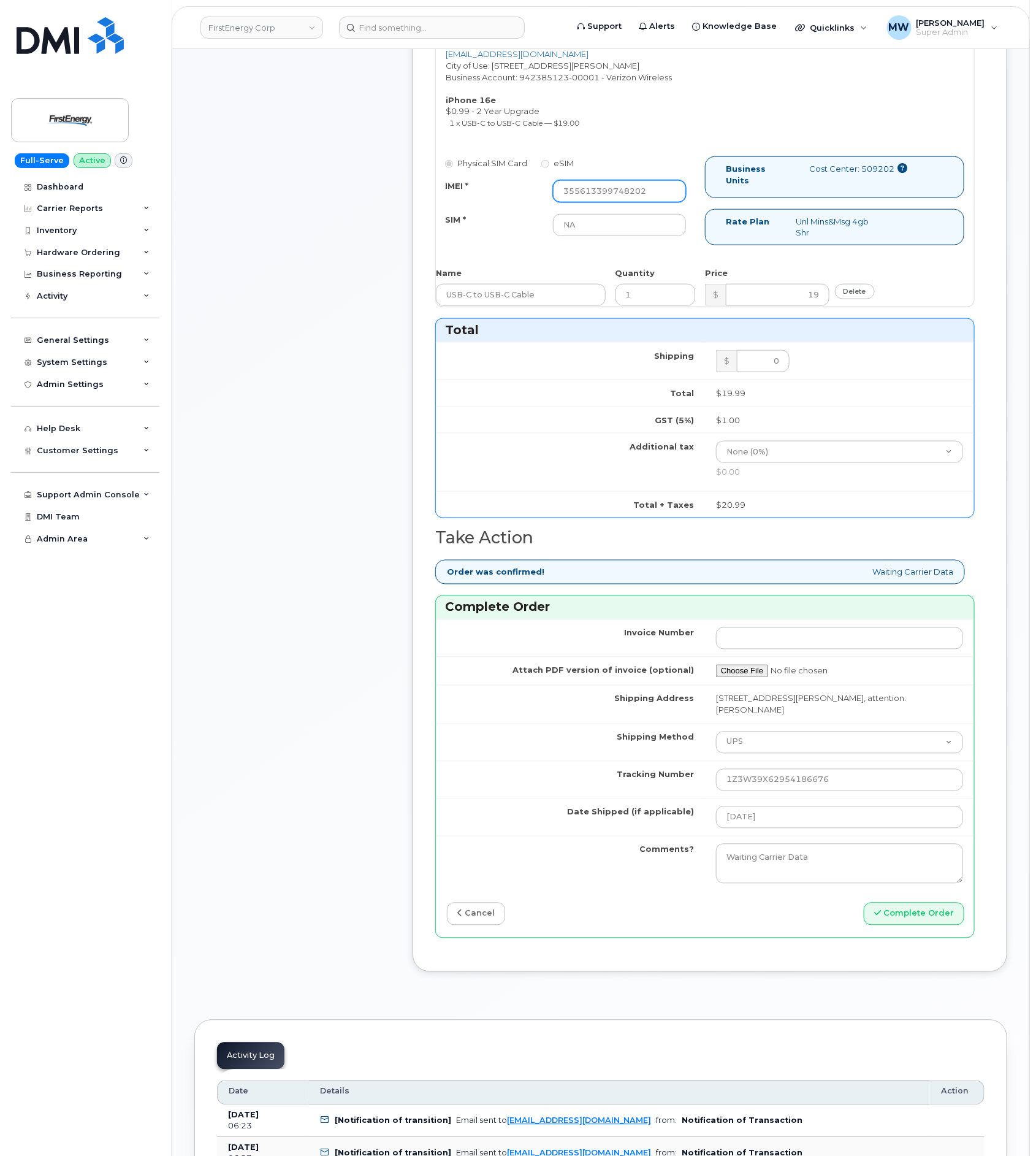
scroll to position [552, 0]
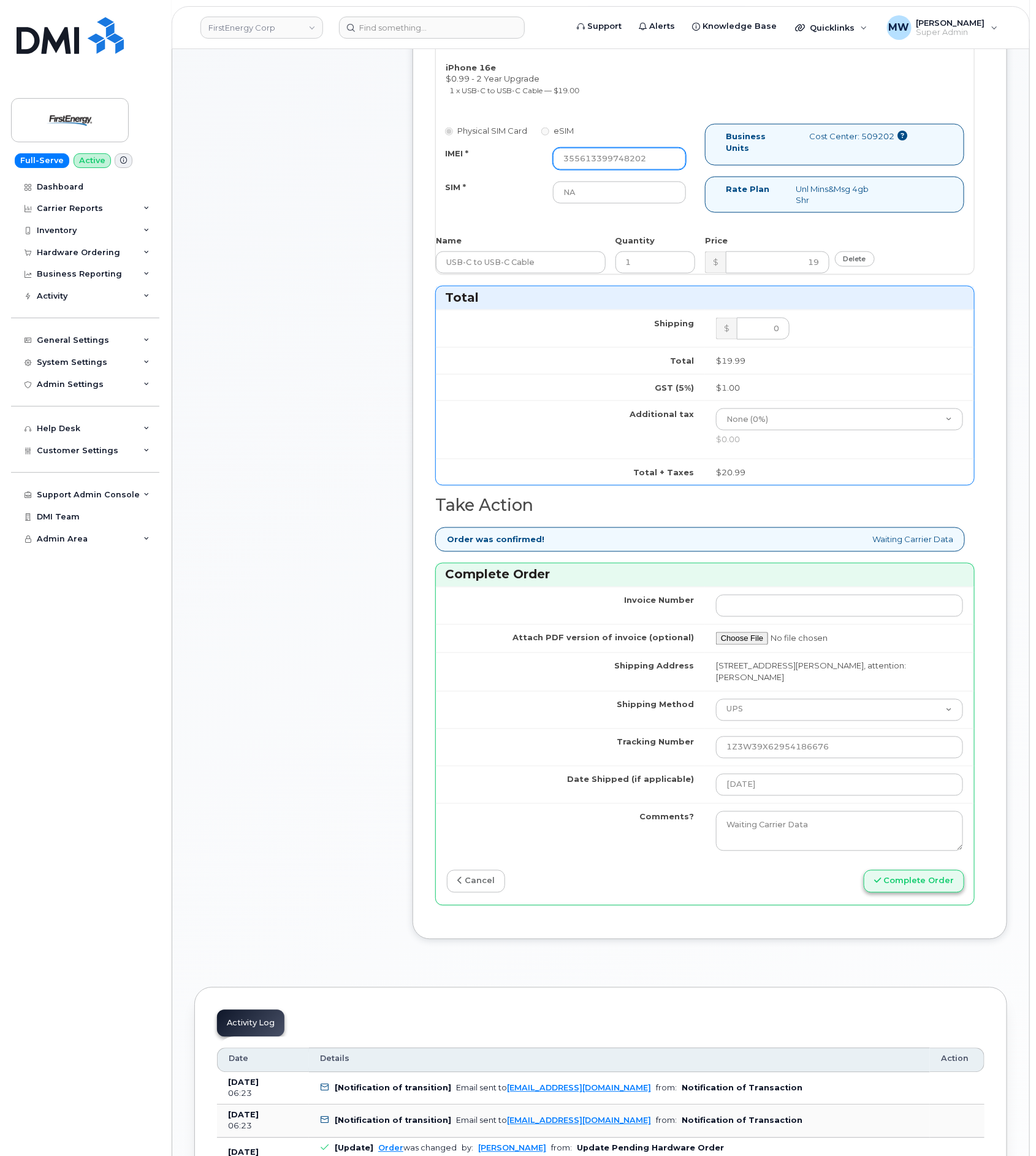
type input "355613399748202"
click at [898, 893] on button "Complete Order" at bounding box center [914, 881] width 101 height 23
